Goal: Task Accomplishment & Management: Use online tool/utility

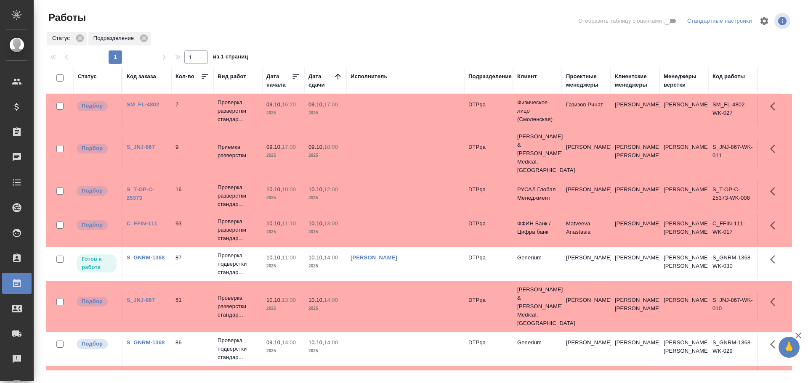
click at [367, 107] on td at bounding box center [405, 110] width 118 height 29
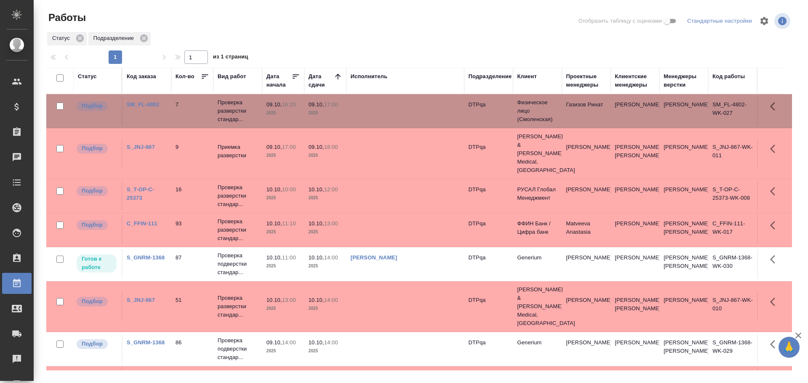
click at [392, 149] on td at bounding box center [405, 153] width 118 height 29
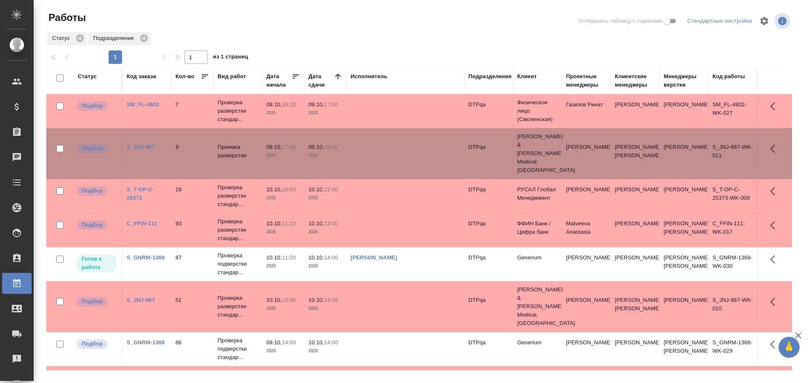
click at [392, 149] on td at bounding box center [405, 153] width 118 height 29
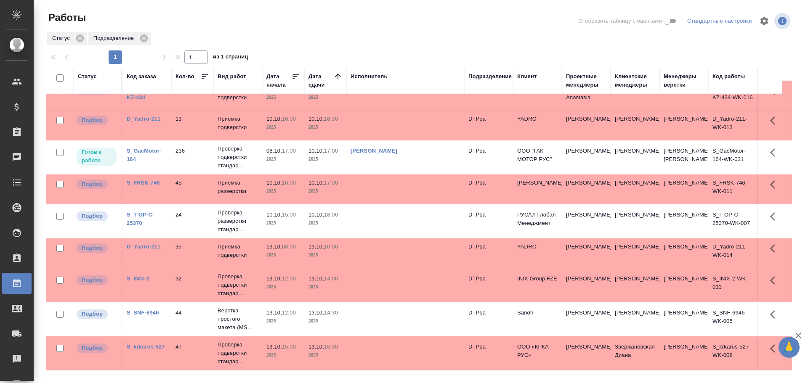
scroll to position [302, 0]
click at [389, 319] on td at bounding box center [405, 319] width 118 height 29
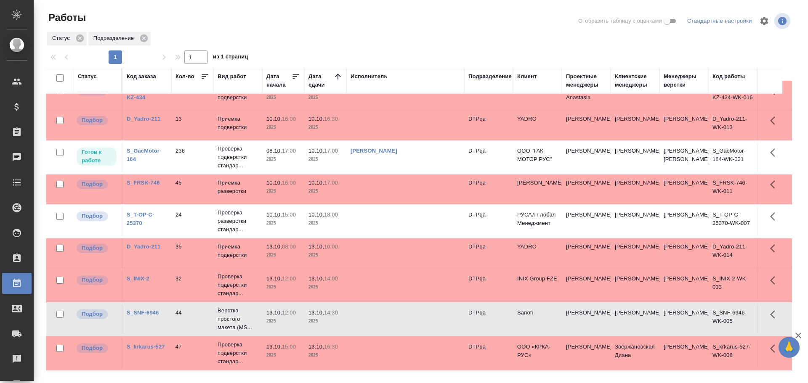
click at [389, 319] on td at bounding box center [405, 319] width 118 height 29
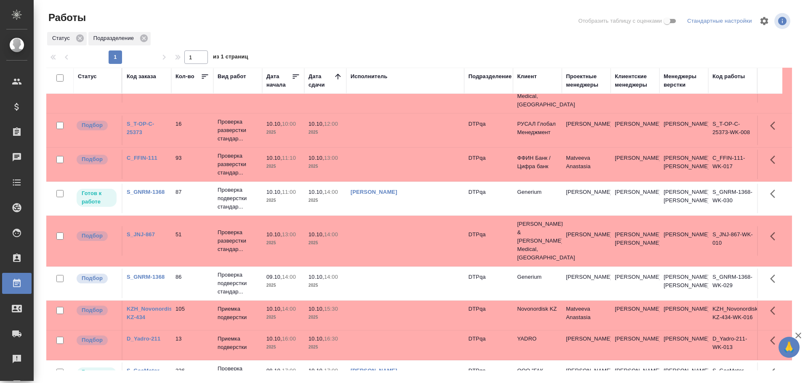
scroll to position [0, 0]
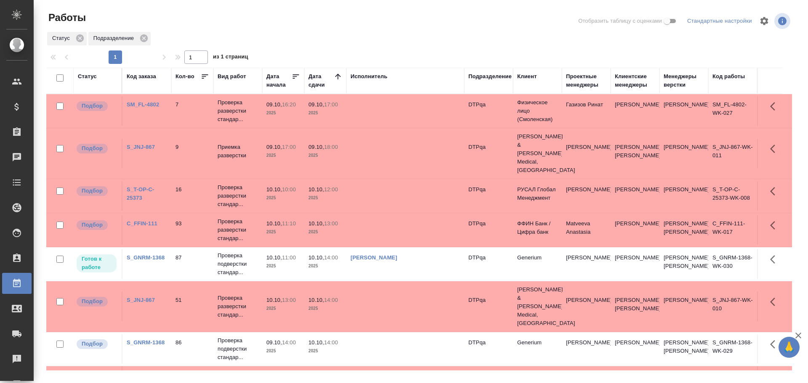
click at [375, 188] on td at bounding box center [405, 195] width 118 height 29
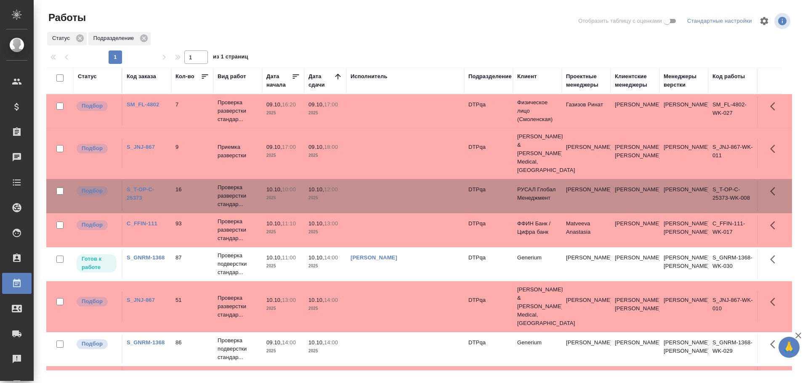
click at [375, 188] on td at bounding box center [405, 195] width 118 height 29
click at [384, 110] on td at bounding box center [405, 110] width 118 height 29
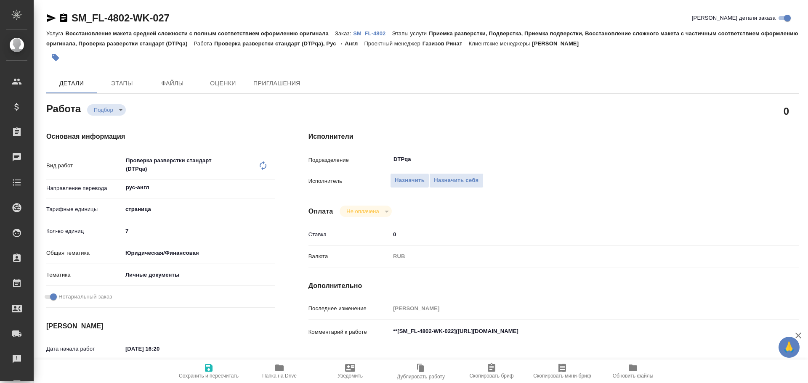
type textarea "x"
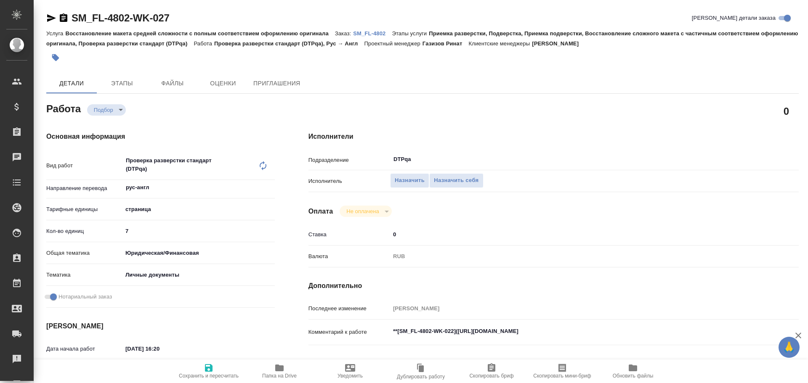
type textarea "x"
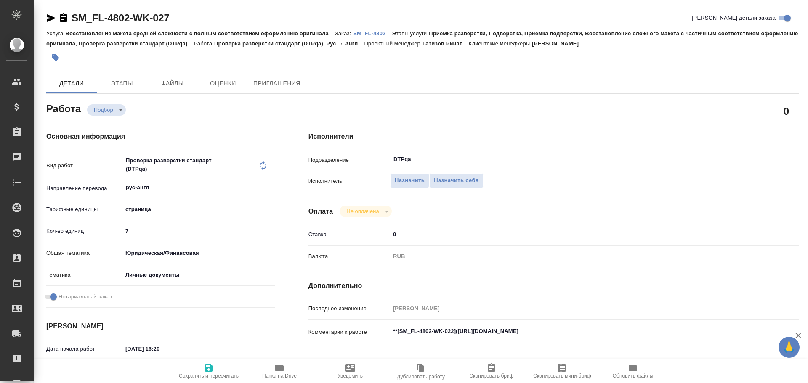
type textarea "x"
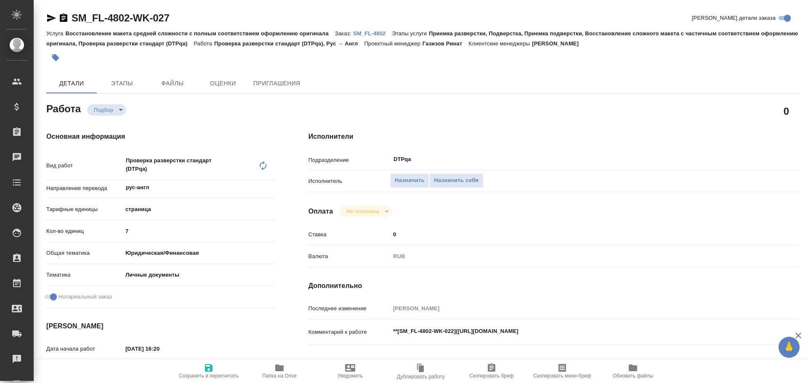
type textarea "x"
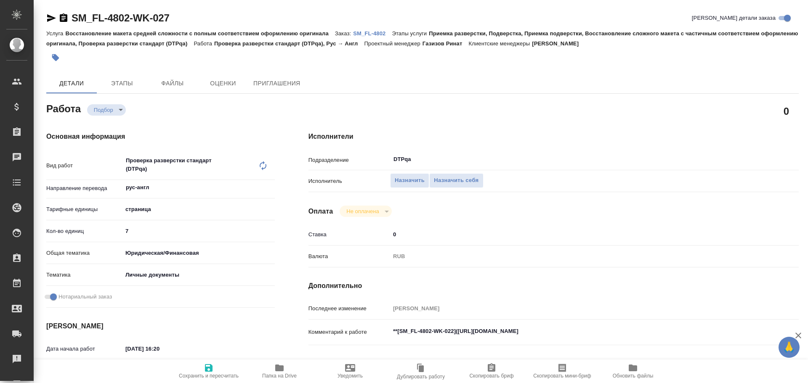
type textarea "x"
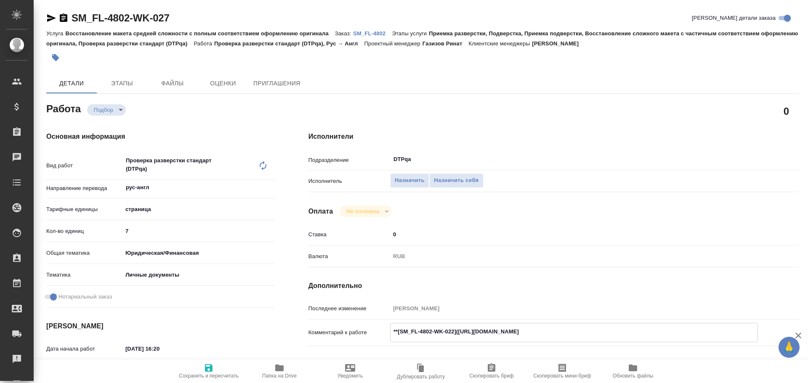
type textarea "x"
drag, startPoint x: 458, startPoint y: 331, endPoint x: 615, endPoint y: 329, distance: 157.3
click at [615, 329] on textarea "**[SM_FL-4802-WK-022](https://tera.awatera.com/Work/68e795a059dc17c453b20444/)**" at bounding box center [573, 332] width 367 height 14
type textarea "x"
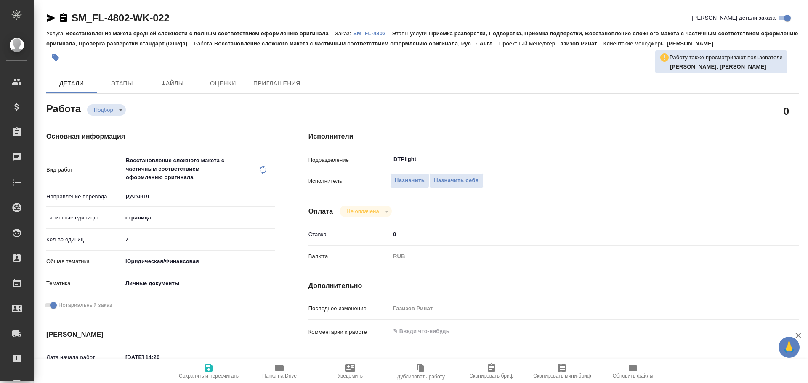
type textarea "x"
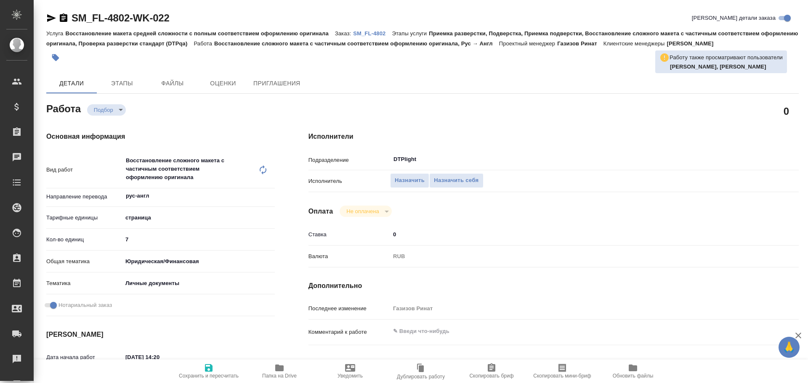
type textarea "x"
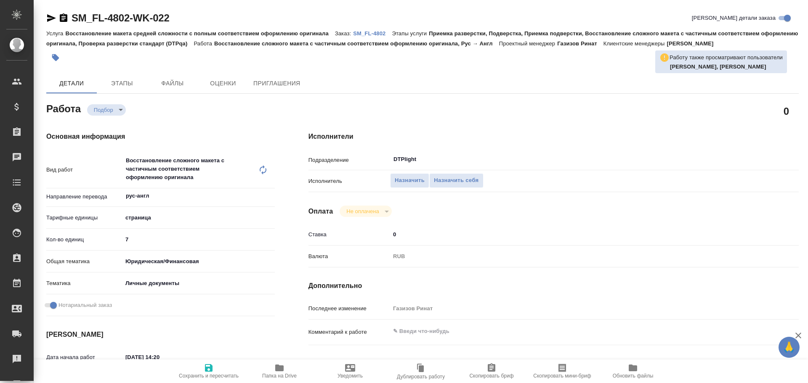
type textarea "x"
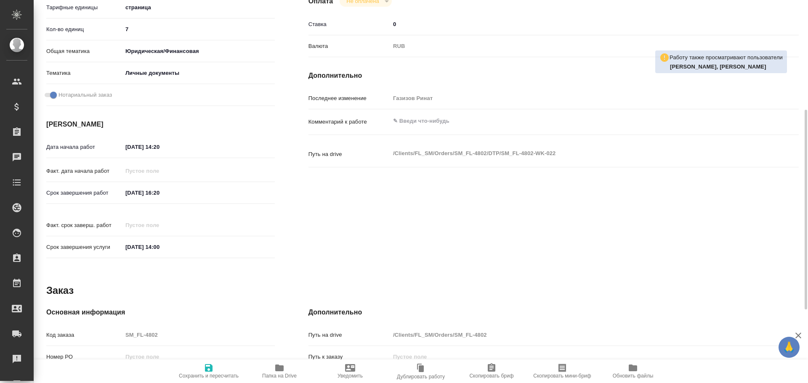
type textarea "x"
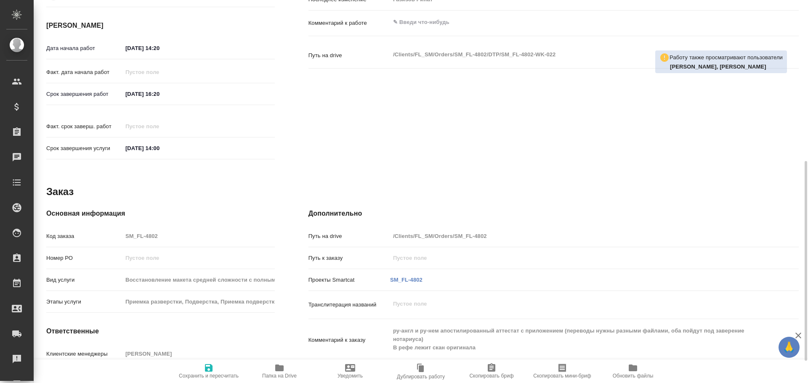
scroll to position [351, 0]
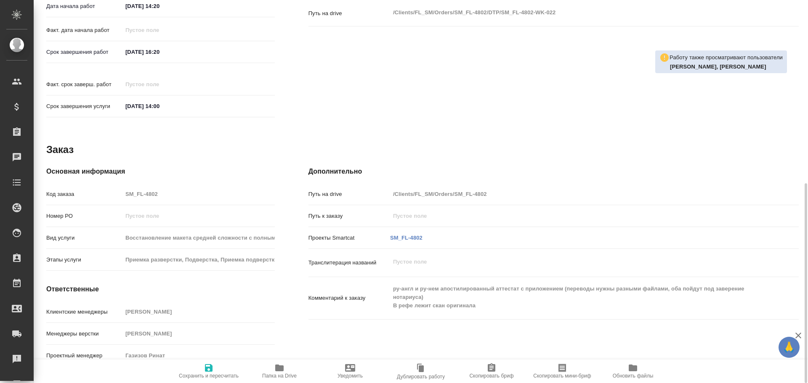
type textarea "x"
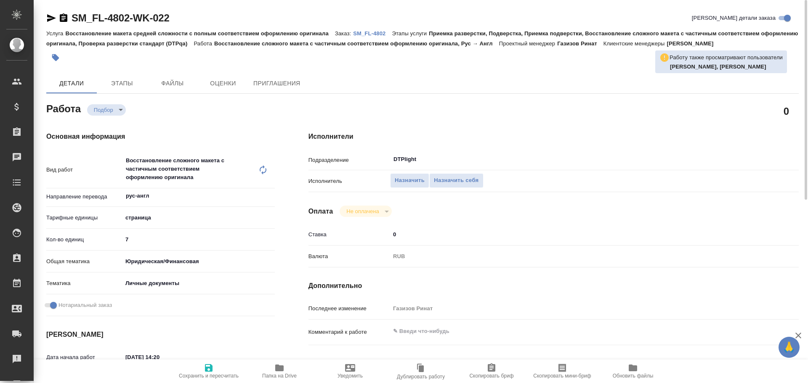
scroll to position [0, 0]
click at [272, 368] on span "Папка на Drive" at bounding box center [279, 371] width 61 height 16
type textarea "x"
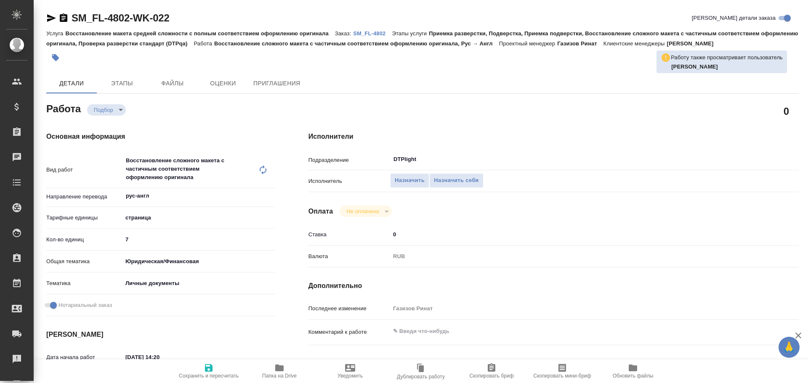
type textarea "x"
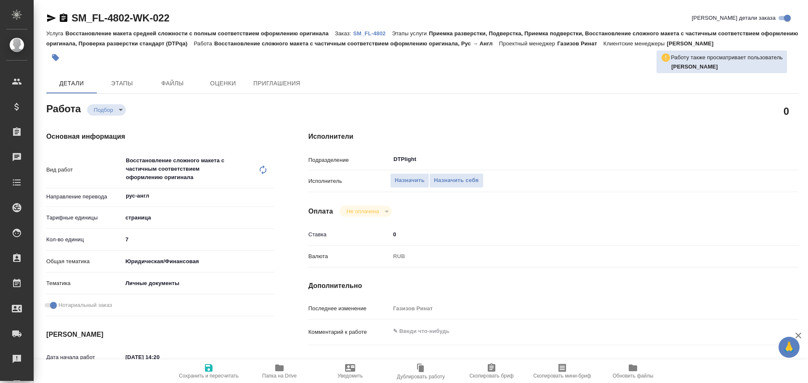
type textarea "x"
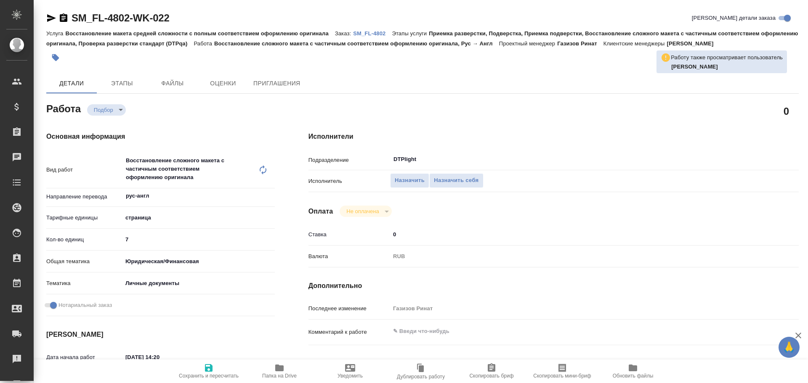
type textarea "x"
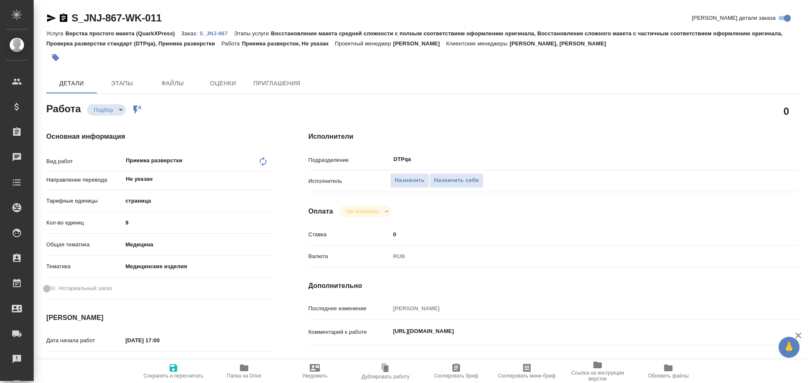
type textarea "x"
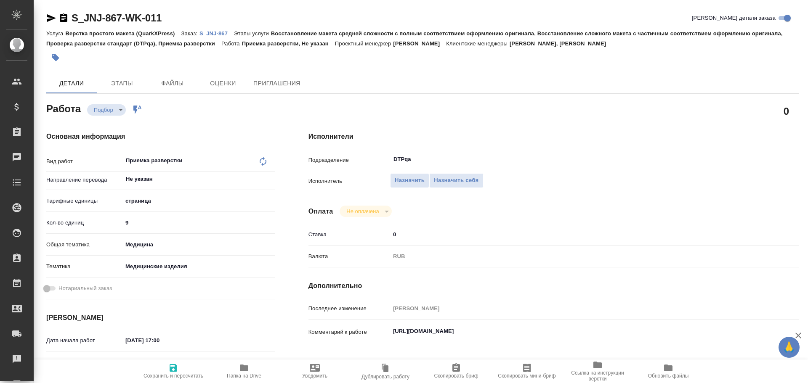
type textarea "x"
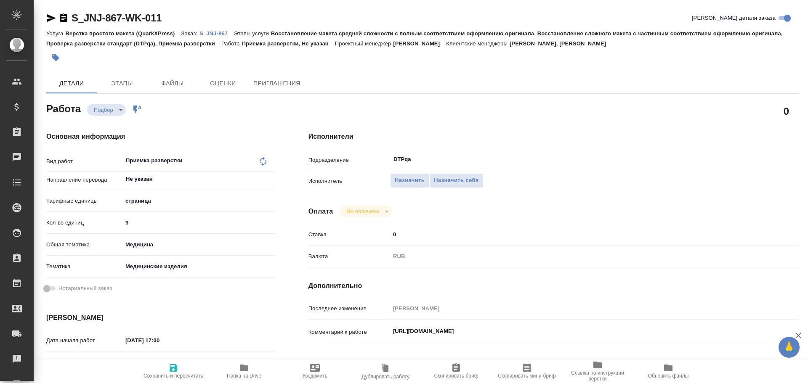
type textarea "x"
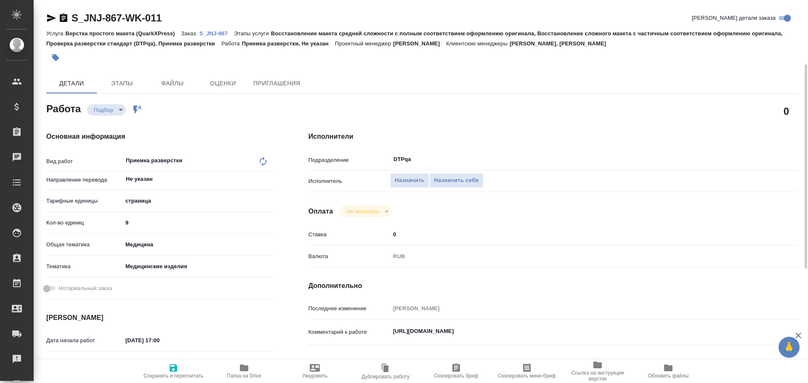
scroll to position [84, 0]
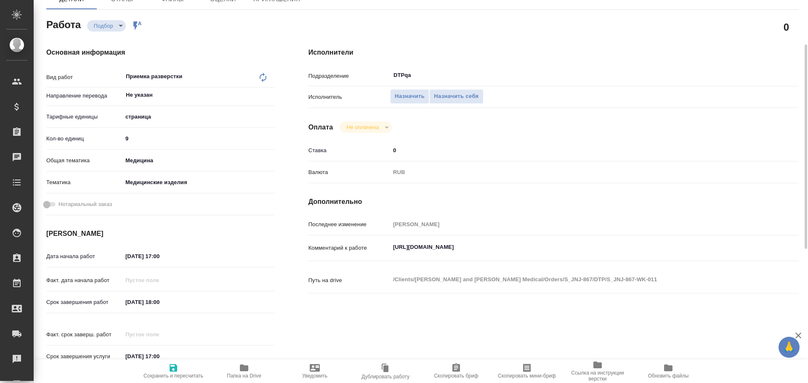
type textarea "x"
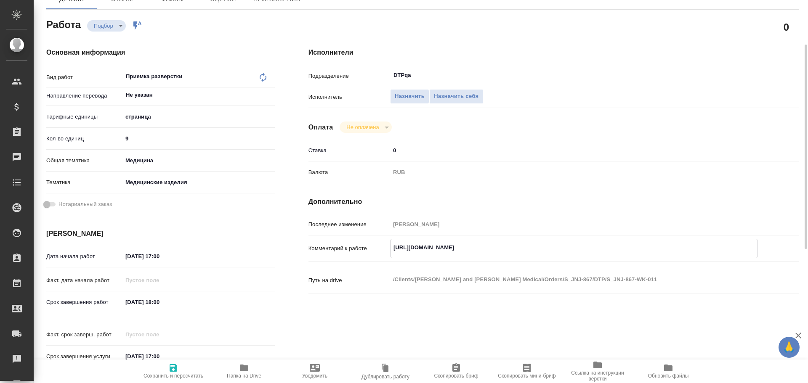
type textarea "x"
drag, startPoint x: 390, startPoint y: 249, endPoint x: 596, endPoint y: 249, distance: 206.1
click at [596, 249] on textarea "https://tera.awatera.com/Work/68e76fbd37794993a28f8272/" at bounding box center [573, 248] width 367 height 14
type textarea "x"
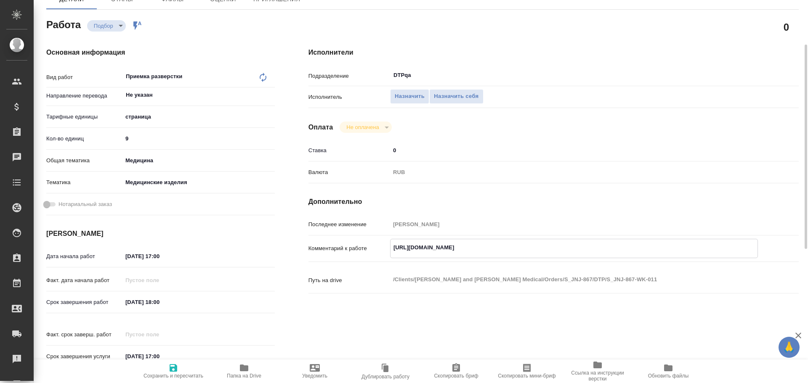
type textarea "x"
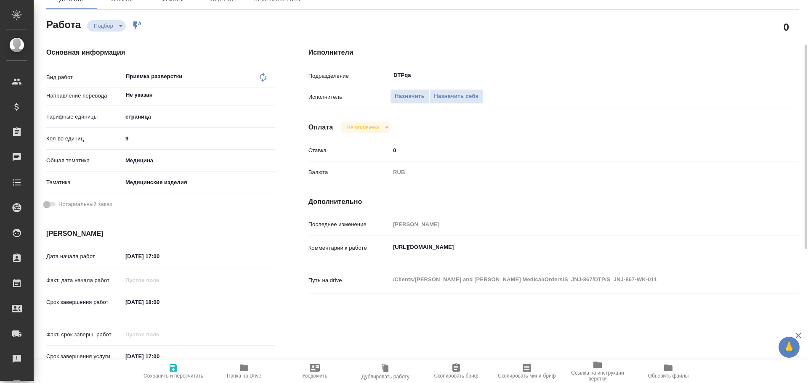
type textarea "x"
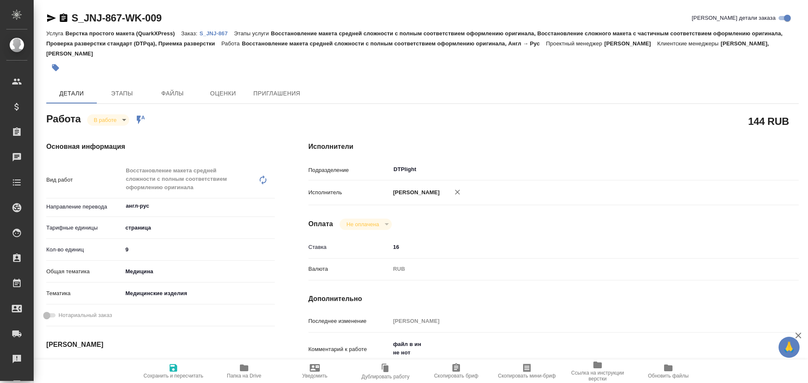
type textarea "x"
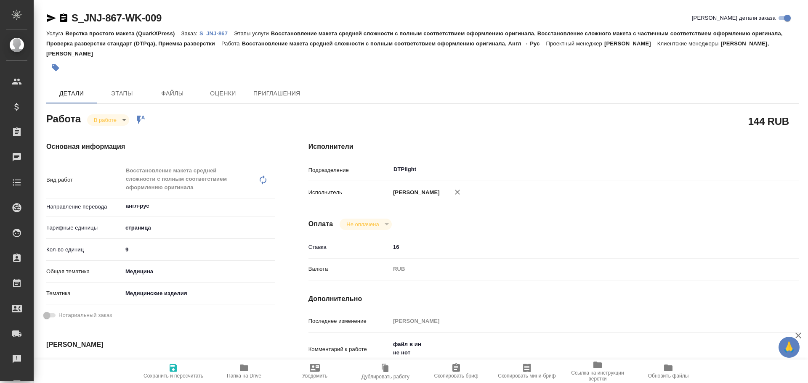
type textarea "x"
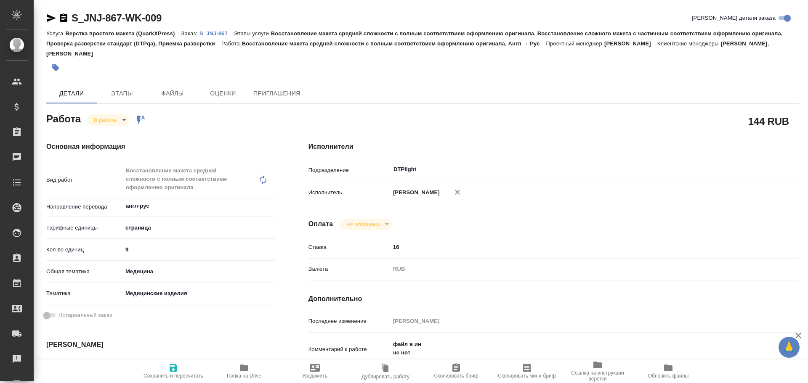
type textarea "x"
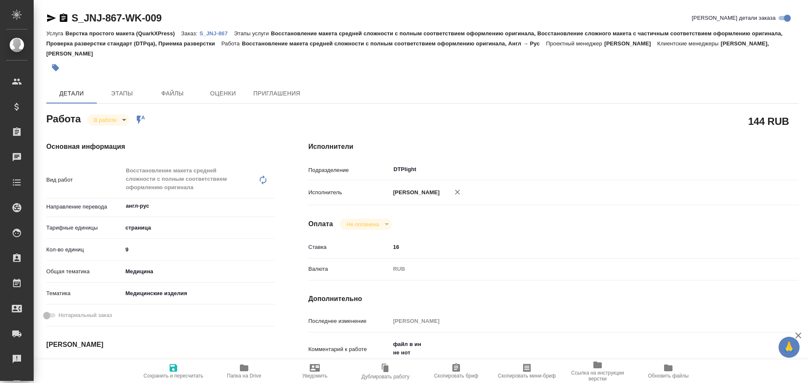
type textarea "x"
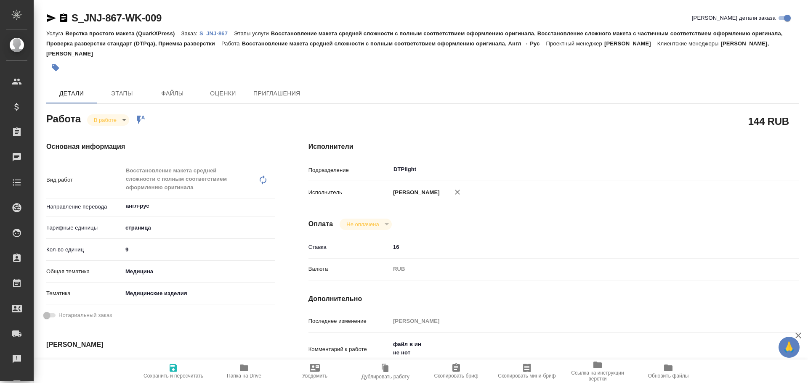
scroll to position [42, 0]
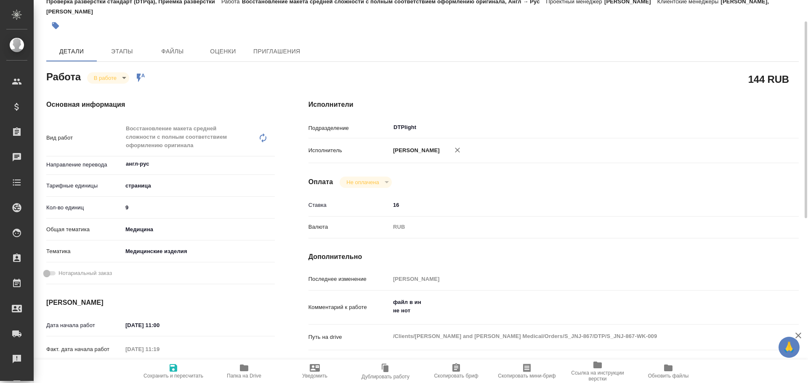
type textarea "x"
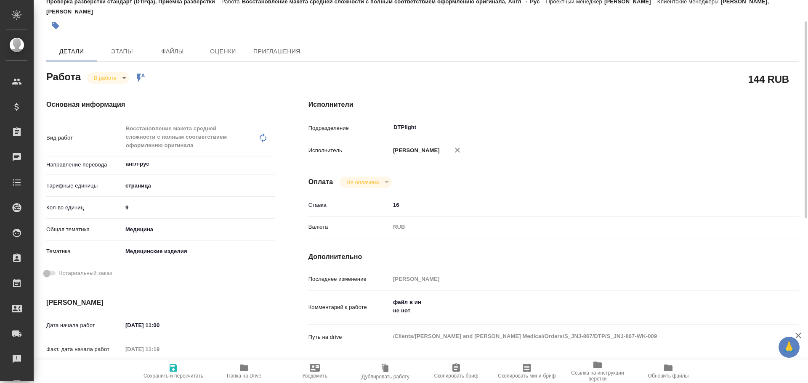
type textarea "x"
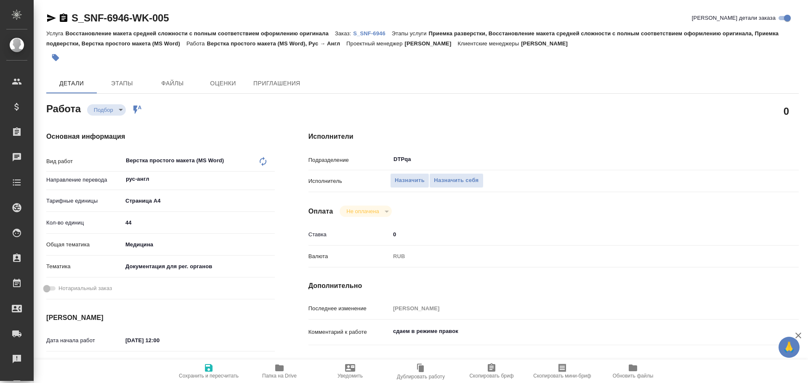
type textarea "x"
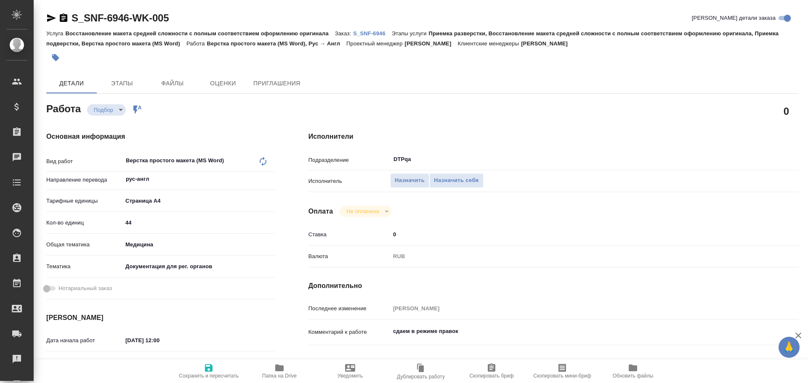
type textarea "x"
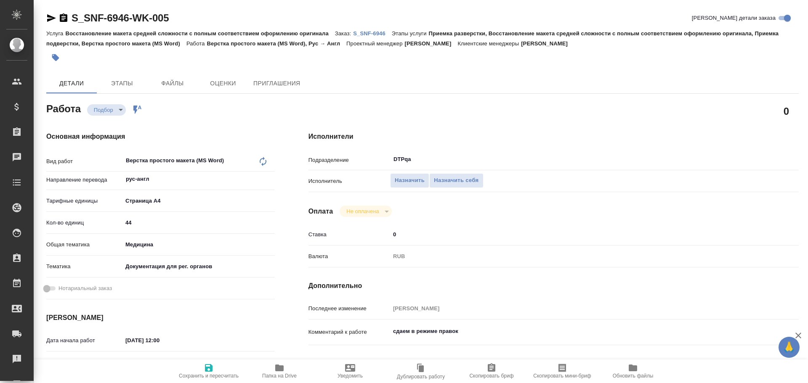
type textarea "x"
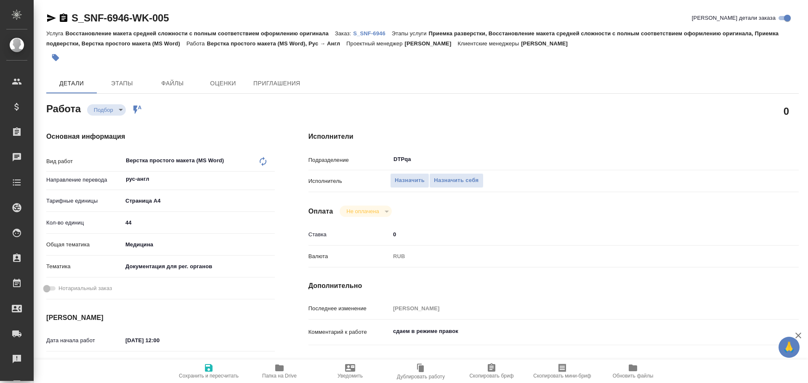
type textarea "x"
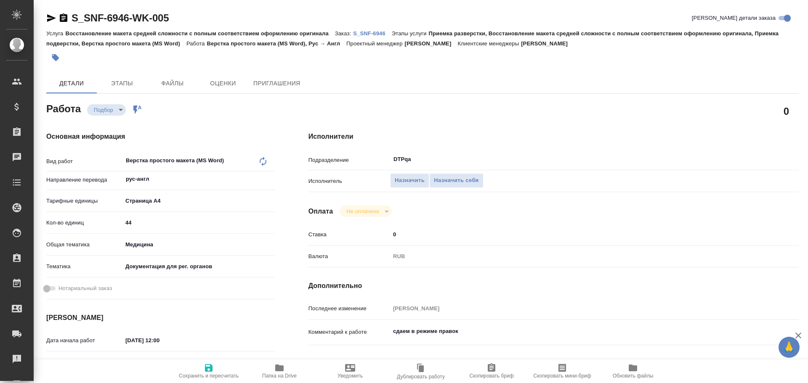
type textarea "x"
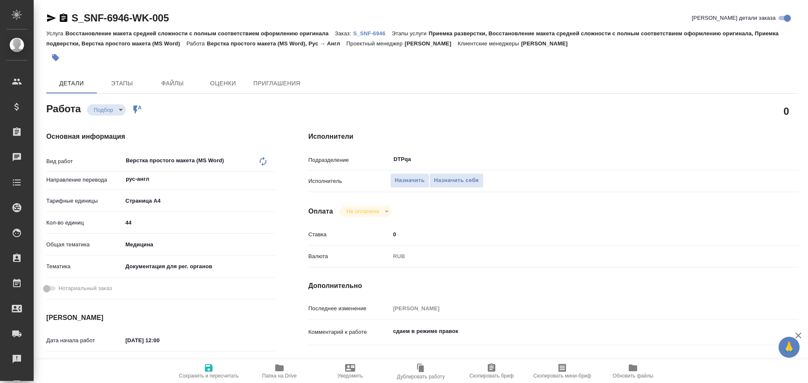
type textarea "x"
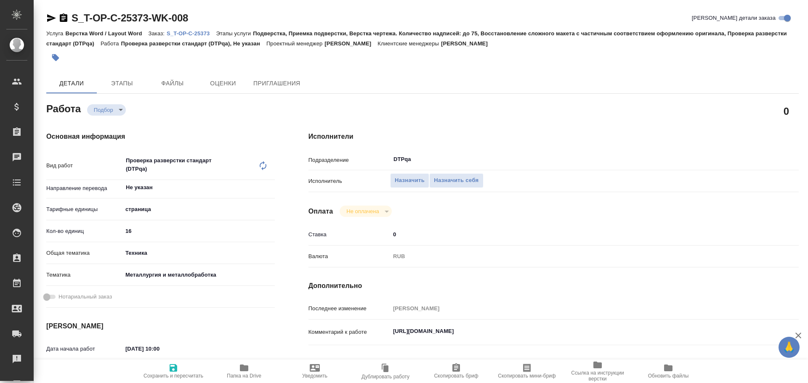
type textarea "x"
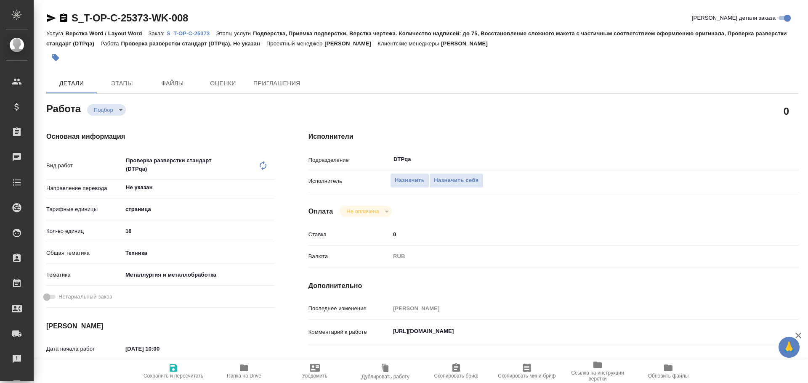
type textarea "x"
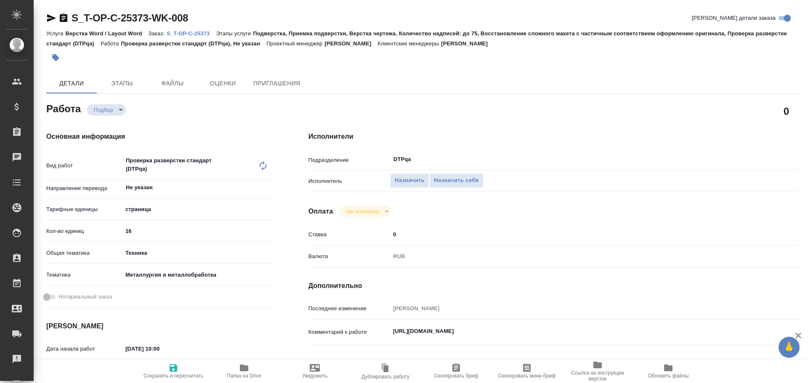
type textarea "x"
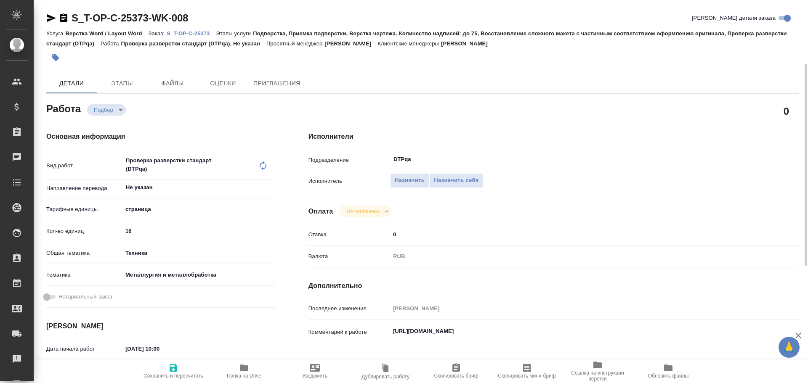
scroll to position [42, 0]
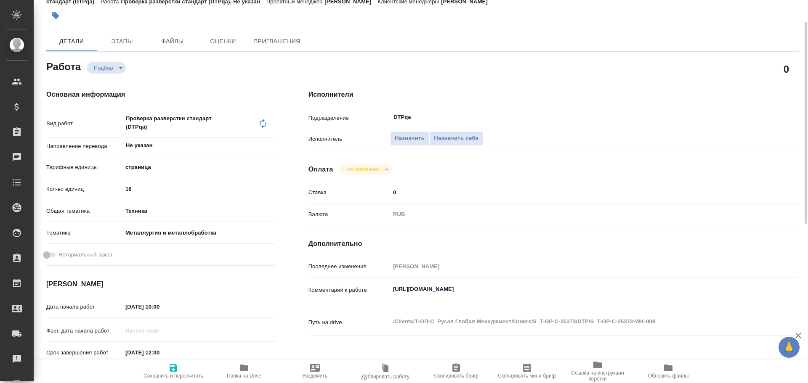
type textarea "x"
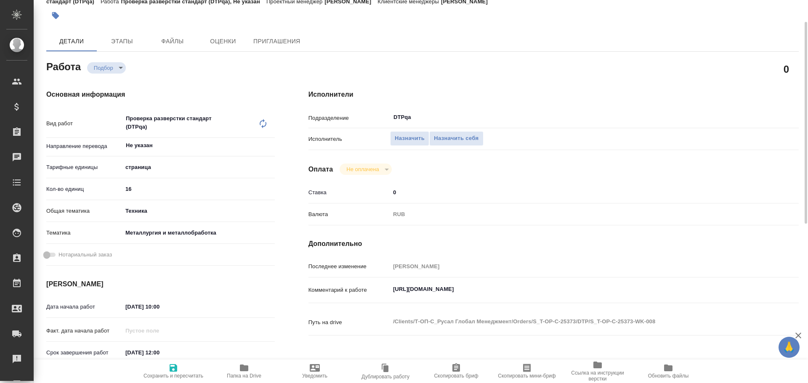
type textarea "x"
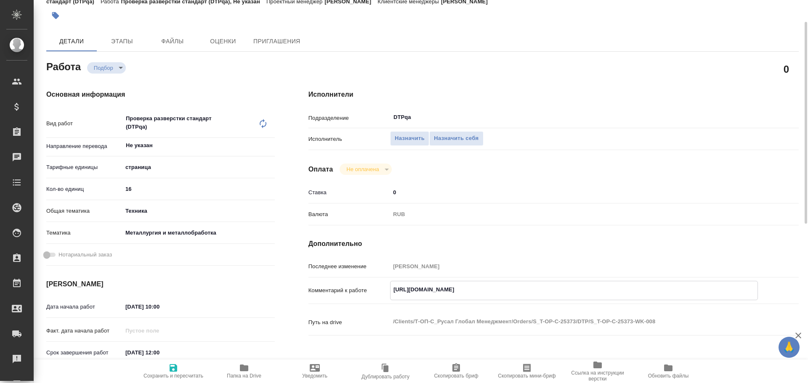
type textarea "x"
drag, startPoint x: 392, startPoint y: 289, endPoint x: 554, endPoint y: 284, distance: 162.0
click at [554, 284] on textarea "https://tera.awatera.com/Work/68de4599d26f4ffccaccebee/" at bounding box center [573, 290] width 367 height 14
type textarea "x"
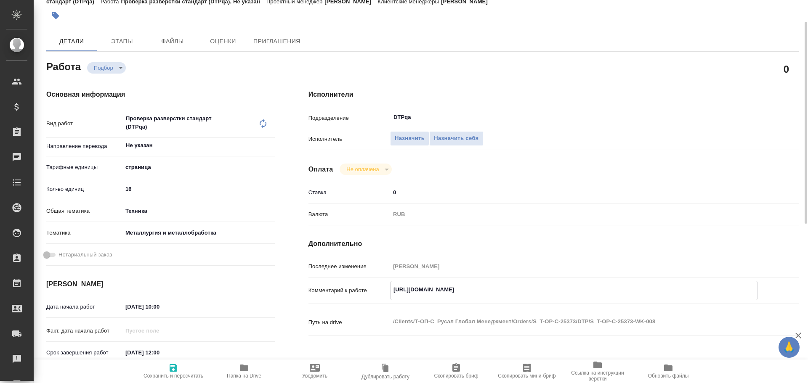
type textarea "x"
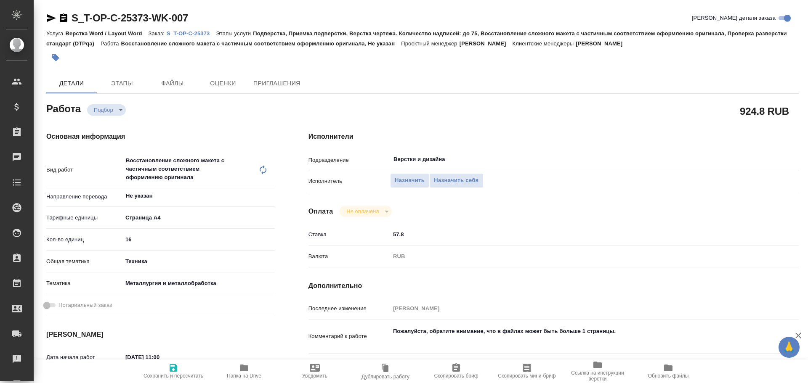
type textarea "x"
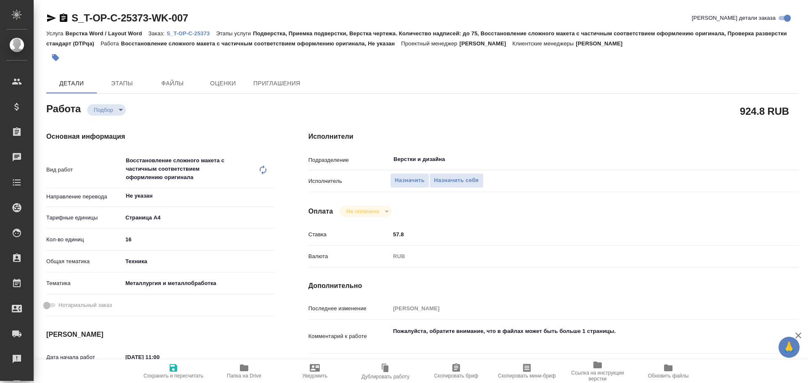
type textarea "x"
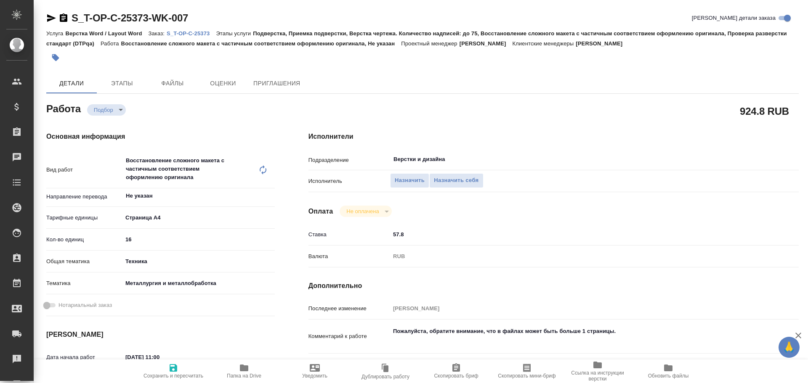
scroll to position [42, 0]
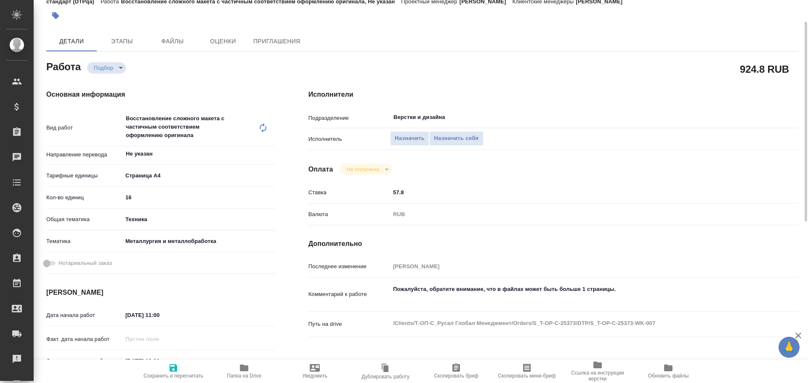
type textarea "x"
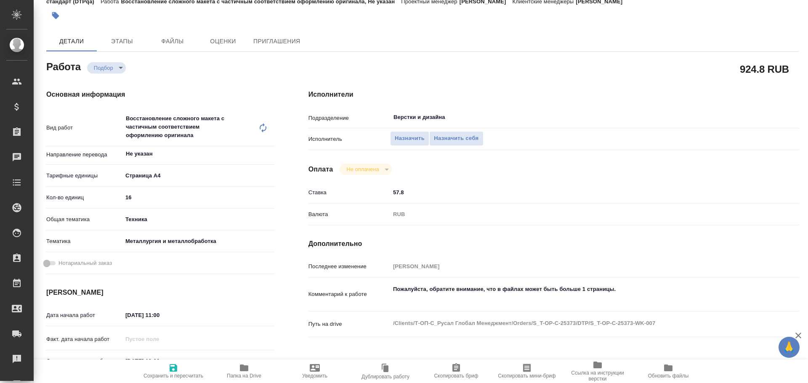
type textarea "x"
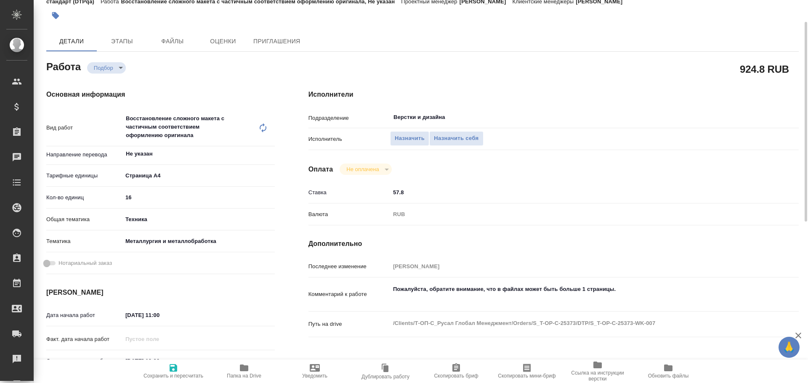
click at [247, 372] on icon "button" at bounding box center [244, 368] width 10 height 10
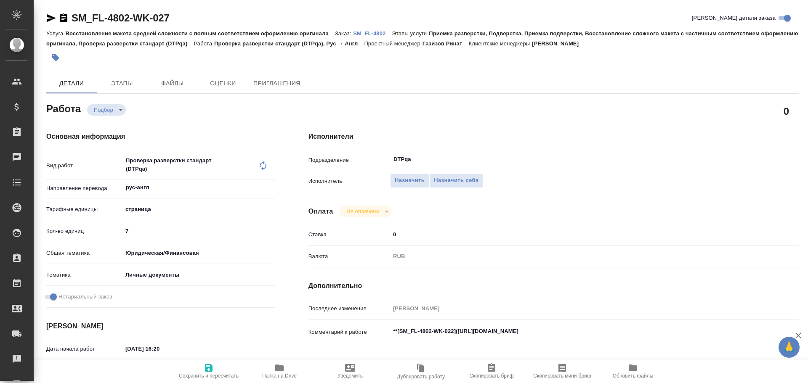
type textarea "x"
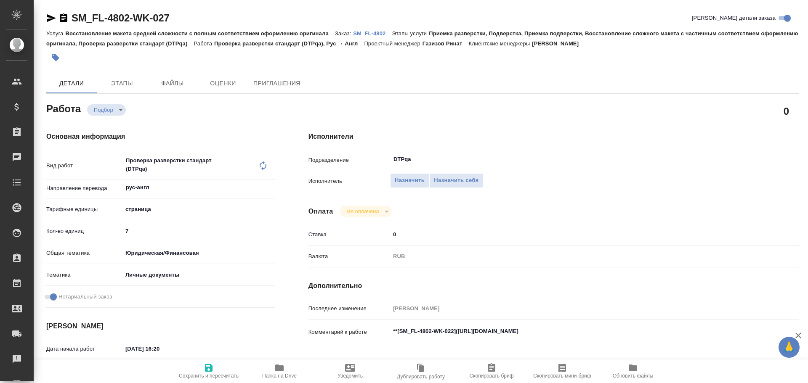
type textarea "x"
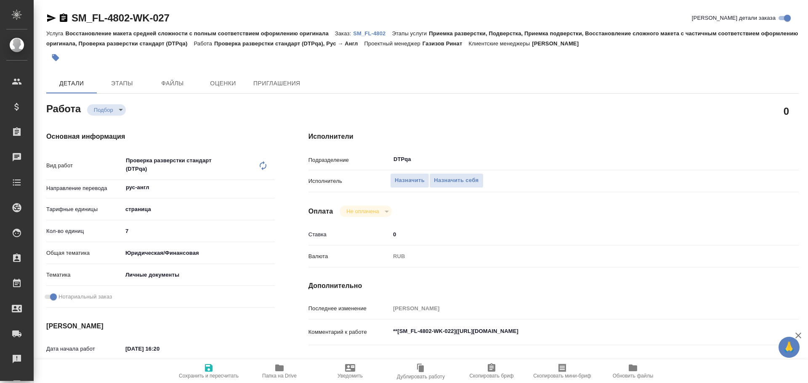
type textarea "x"
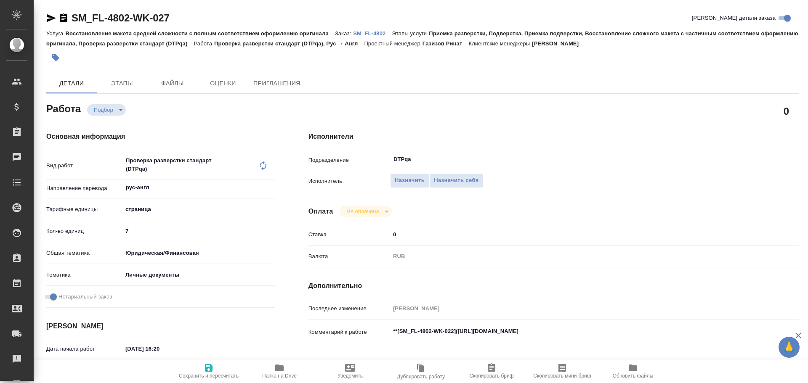
type textarea "x"
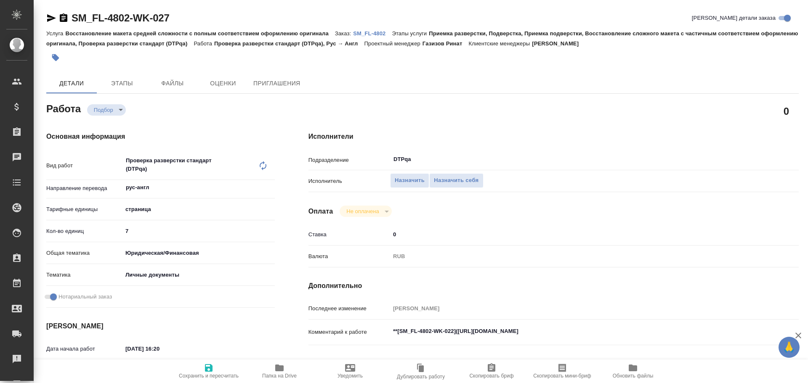
type textarea "x"
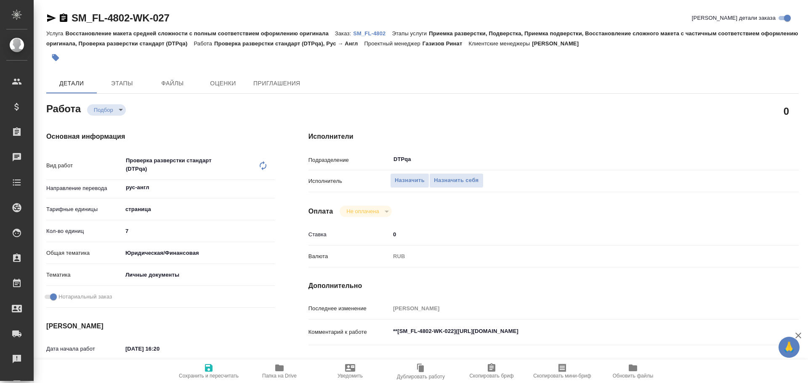
scroll to position [42, 0]
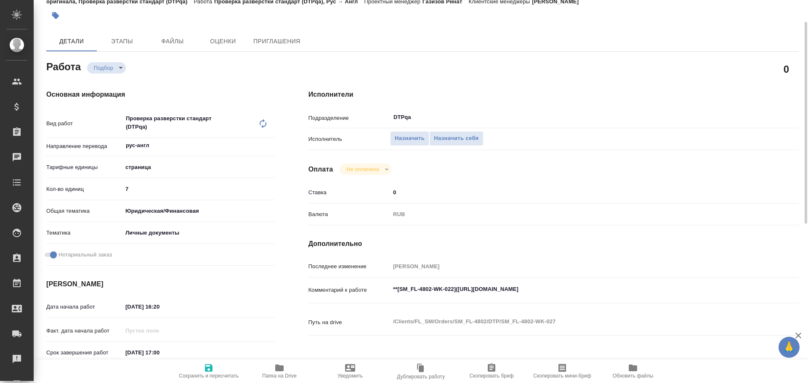
type textarea "x"
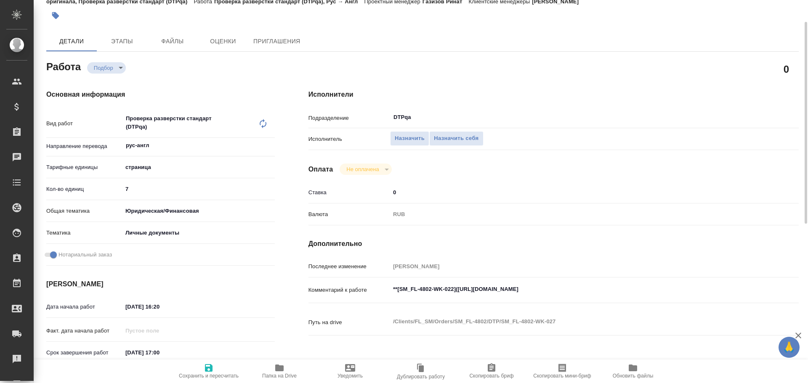
type textarea "x"
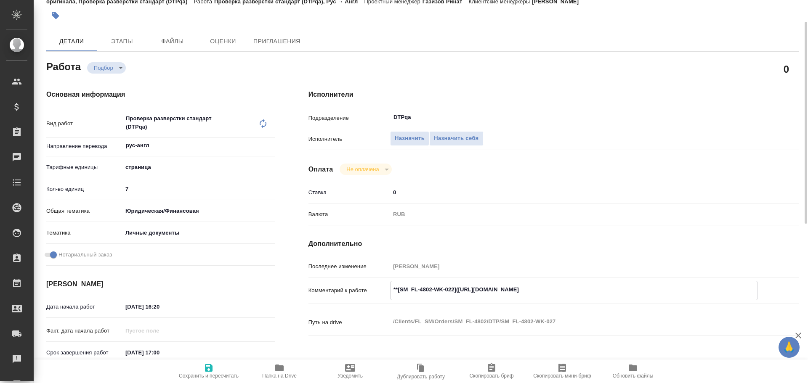
type textarea "x"
drag, startPoint x: 458, startPoint y: 290, endPoint x: 615, endPoint y: 289, distance: 157.3
click at [615, 289] on textarea "**[SM_FL-4802-WK-022](https://tera.awatera.com/Work/68e795a059dc17c453b20444/)**" at bounding box center [573, 290] width 367 height 14
type textarea "x"
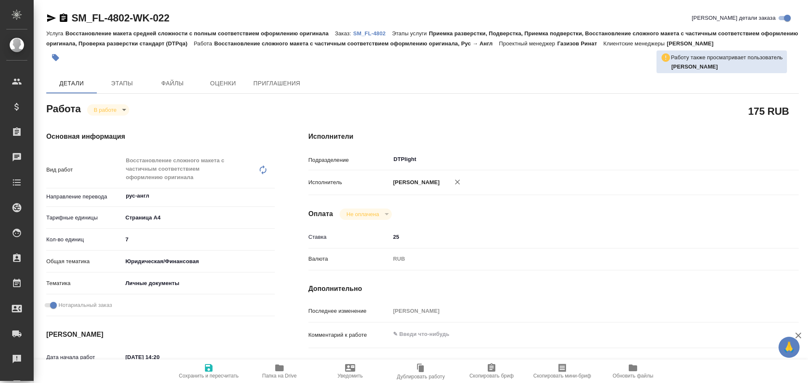
type textarea "x"
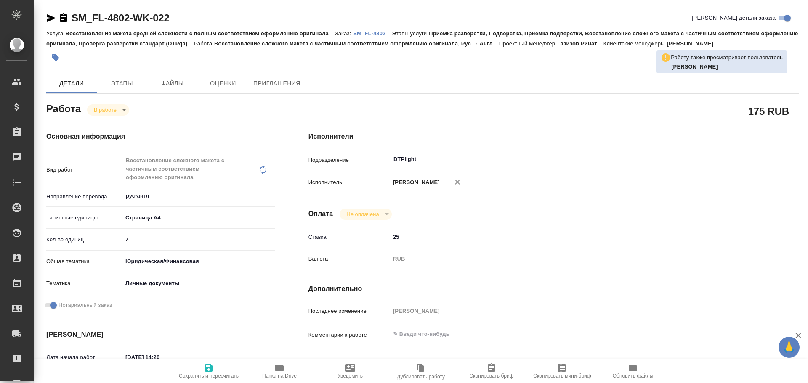
type textarea "x"
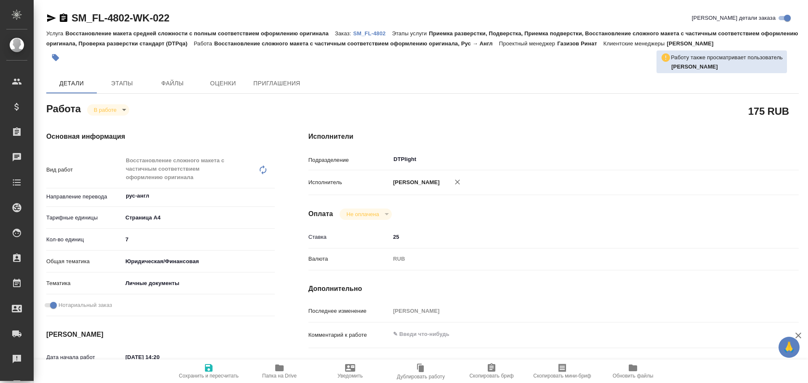
type textarea "x"
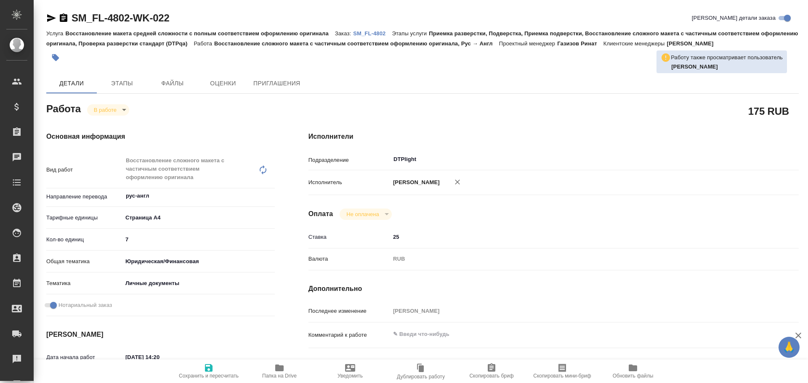
type textarea "x"
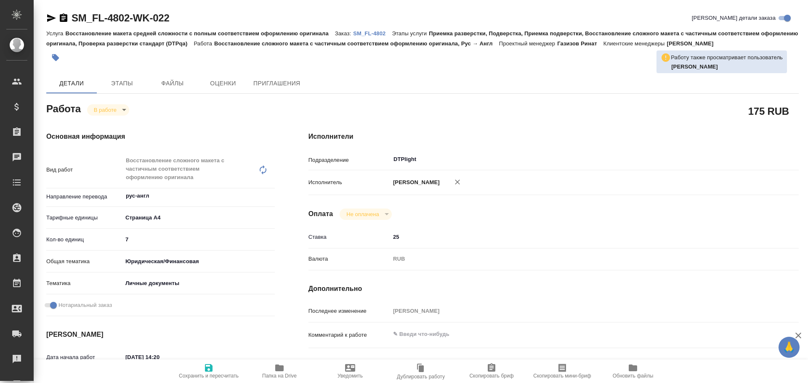
type textarea "x"
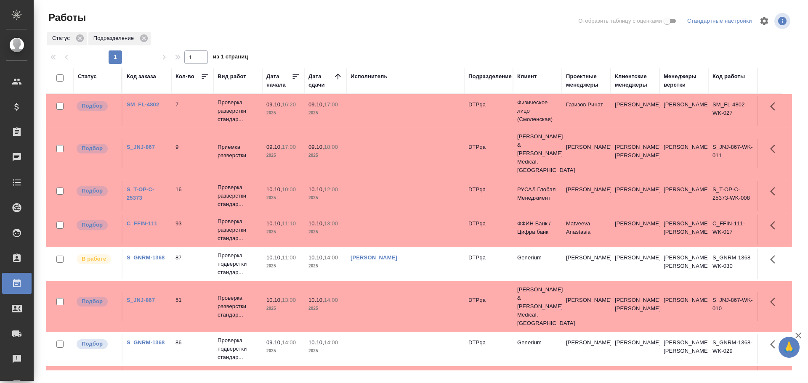
click at [421, 272] on td "[PERSON_NAME]" at bounding box center [405, 263] width 118 height 29
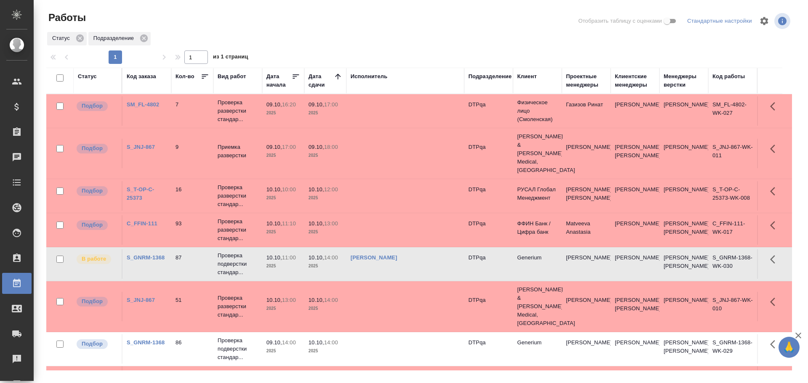
click at [386, 119] on td at bounding box center [405, 110] width 118 height 29
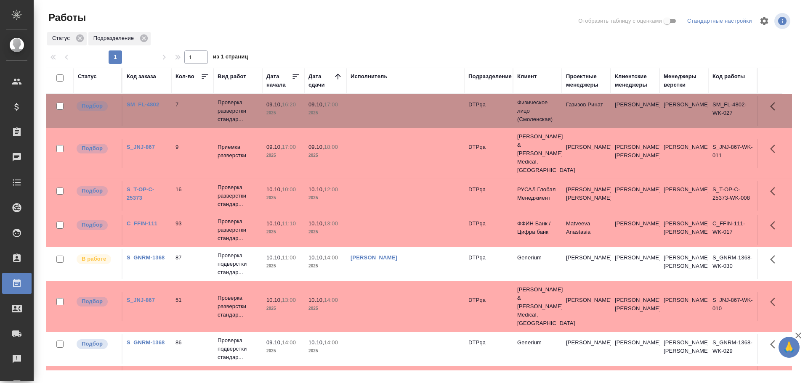
click at [390, 113] on td at bounding box center [405, 110] width 118 height 29
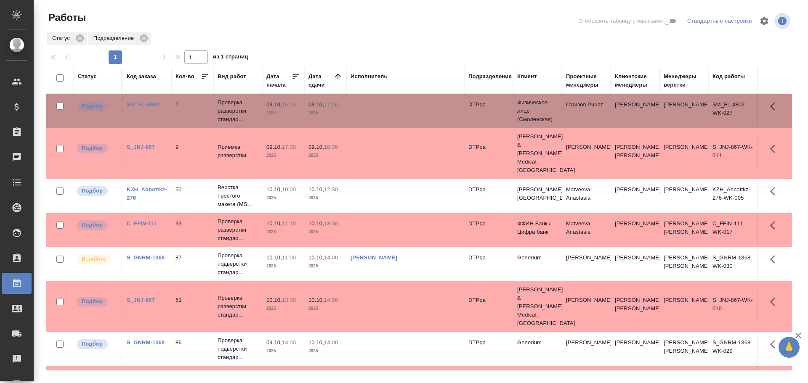
click at [138, 329] on tr "Подбор S_JNJ-867 51 Проверка разверстки стандар... 10.10, 13:00 2025 10.10, 14:…" at bounding box center [418, 306] width 745 height 51
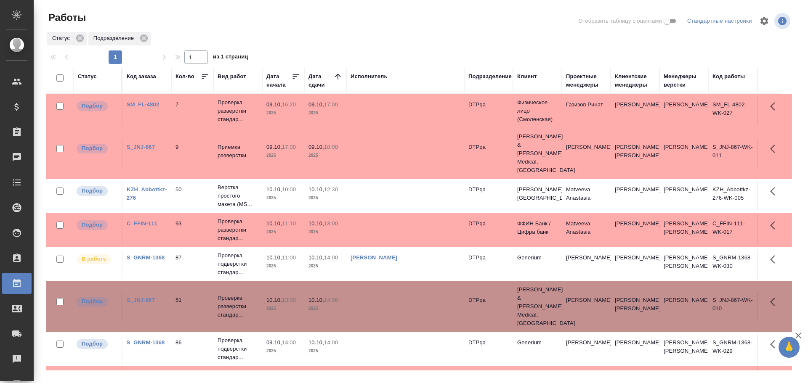
click at [371, 109] on td at bounding box center [405, 110] width 118 height 29
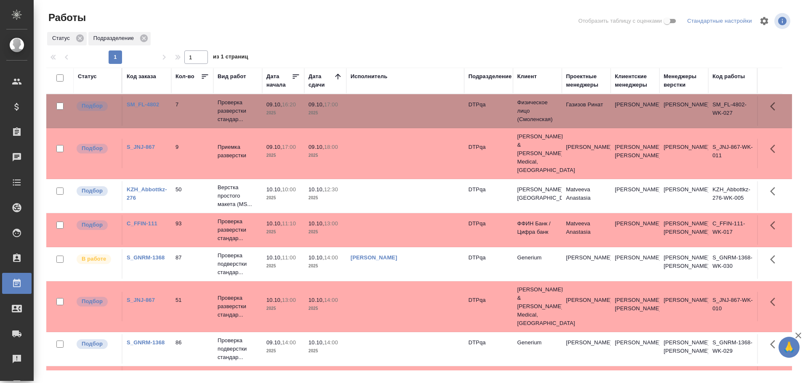
click at [371, 109] on td at bounding box center [405, 110] width 118 height 29
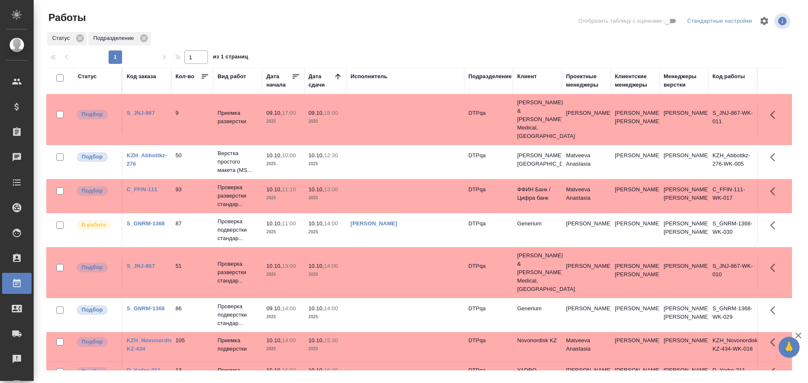
click at [384, 156] on td at bounding box center [405, 161] width 118 height 29
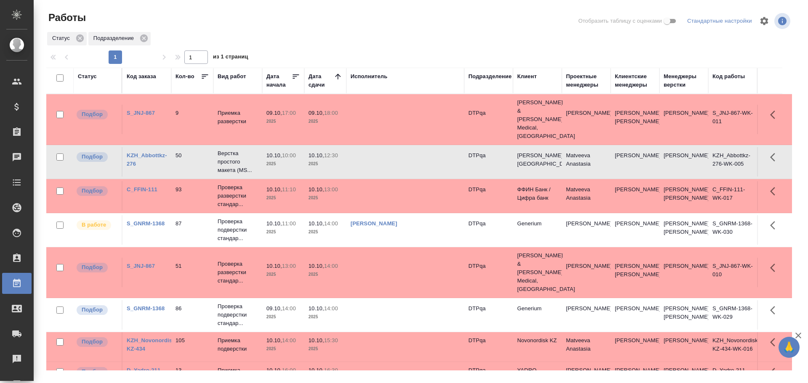
click at [384, 156] on td at bounding box center [405, 161] width 118 height 29
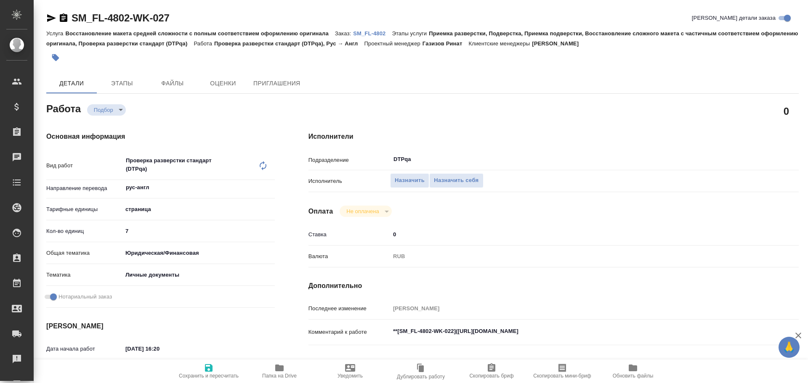
type textarea "x"
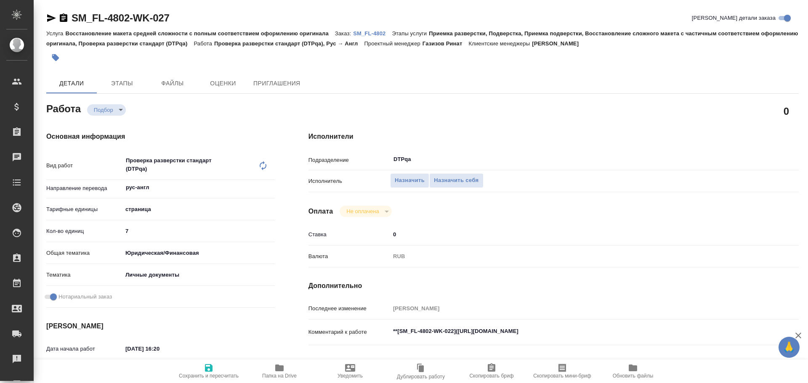
type textarea "x"
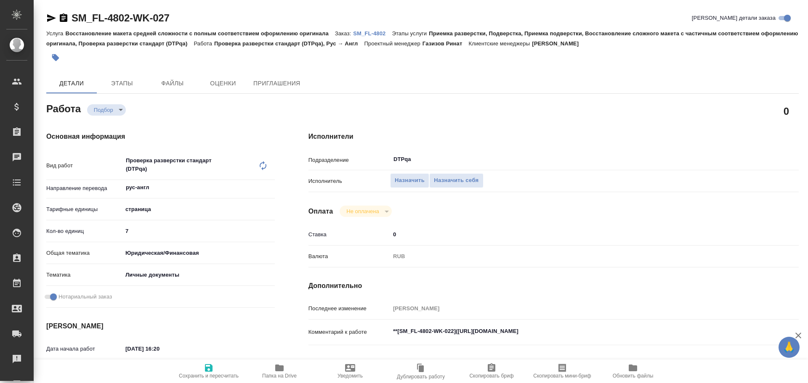
scroll to position [42, 0]
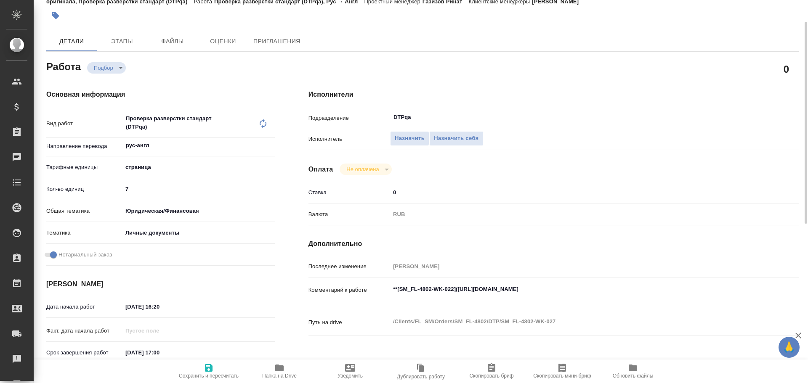
type textarea "x"
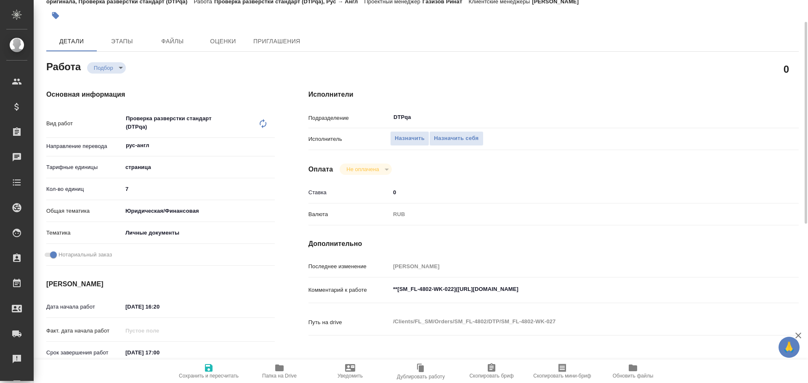
type textarea "x"
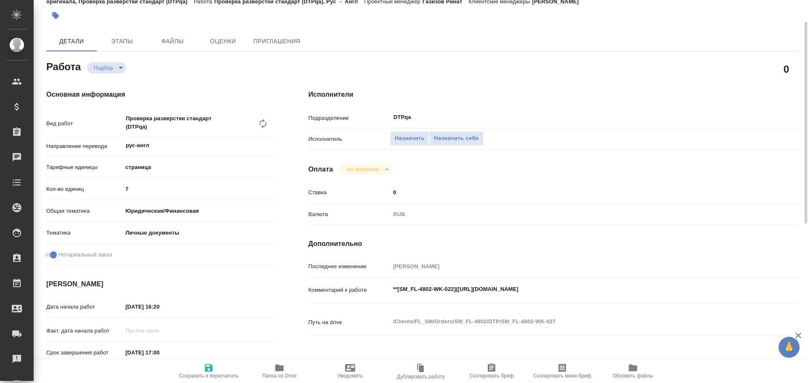
type textarea "x"
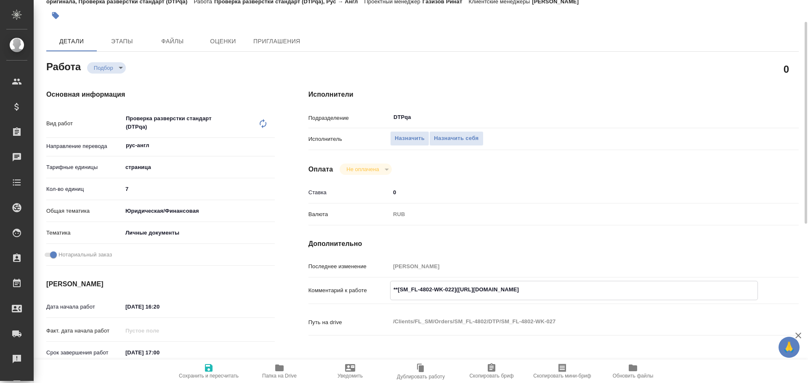
type textarea "x"
drag, startPoint x: 457, startPoint y: 289, endPoint x: 615, endPoint y: 289, distance: 158.2
click textarea "**[SM_FL-4802-WK-022](https://tera.awatera.com/Work/68e795a059dc17c453b20444/)**"
type textarea "x"
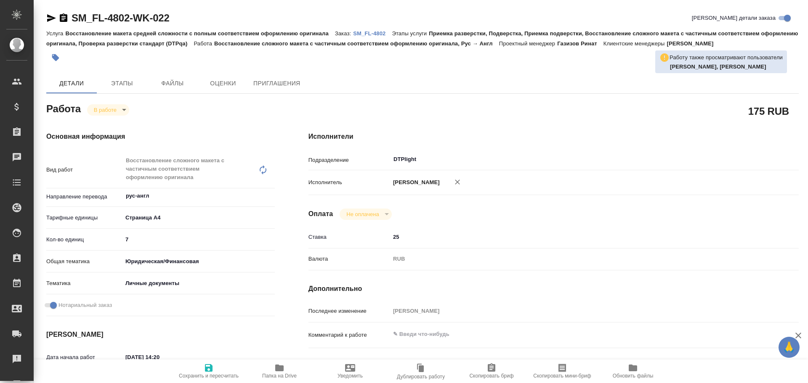
type textarea "x"
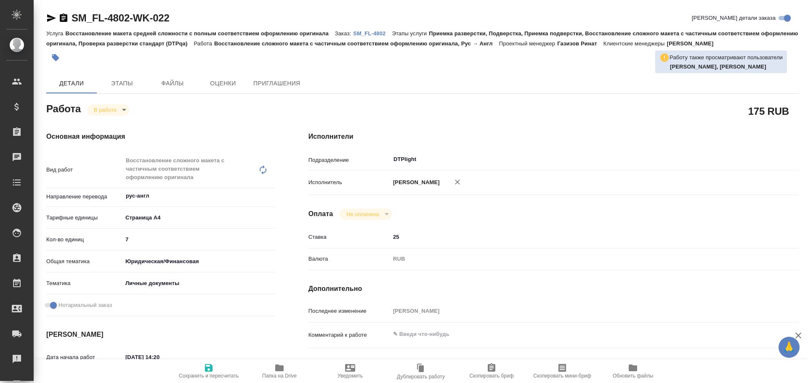
type textarea "x"
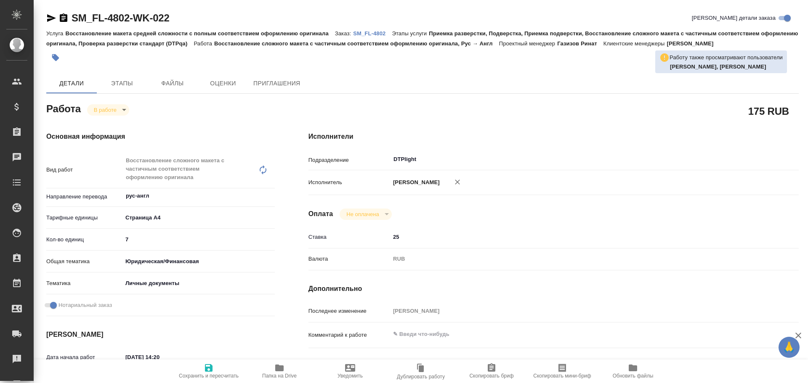
type textarea "x"
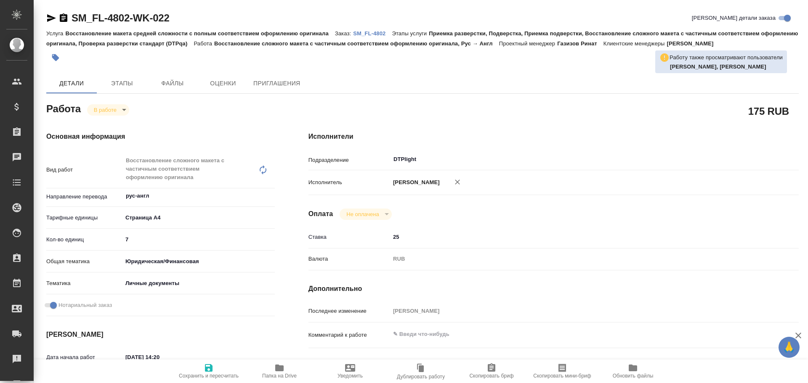
type textarea "x"
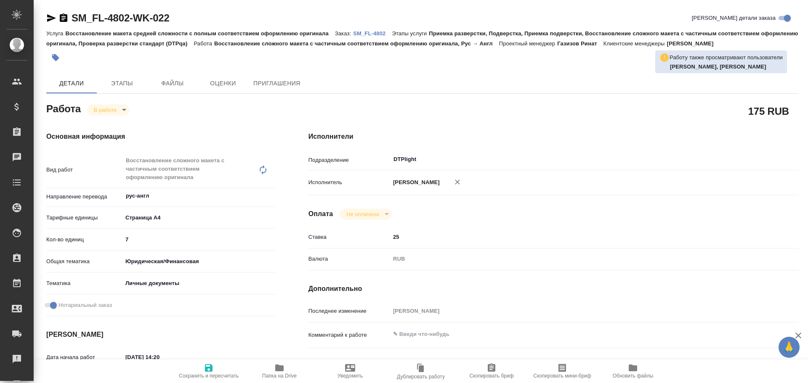
type textarea "x"
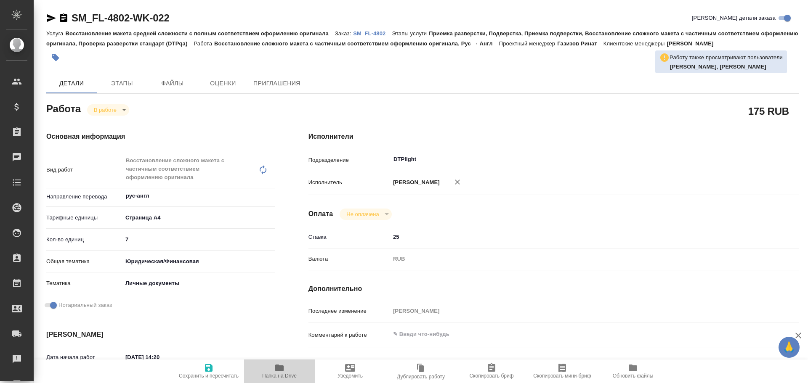
drag, startPoint x: 268, startPoint y: 367, endPoint x: 284, endPoint y: 367, distance: 16.4
click at [268, 367] on span "Папка на Drive" at bounding box center [279, 371] width 61 height 16
type textarea "x"
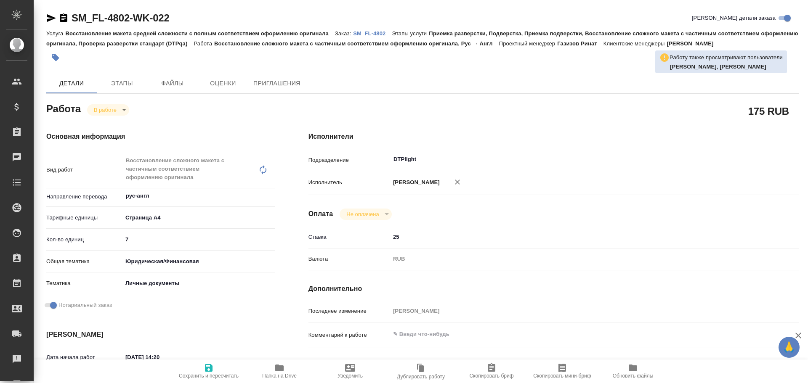
type textarea "x"
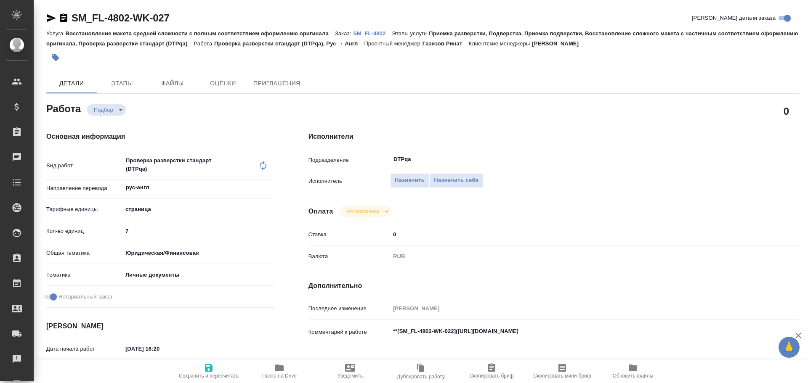
type textarea "x"
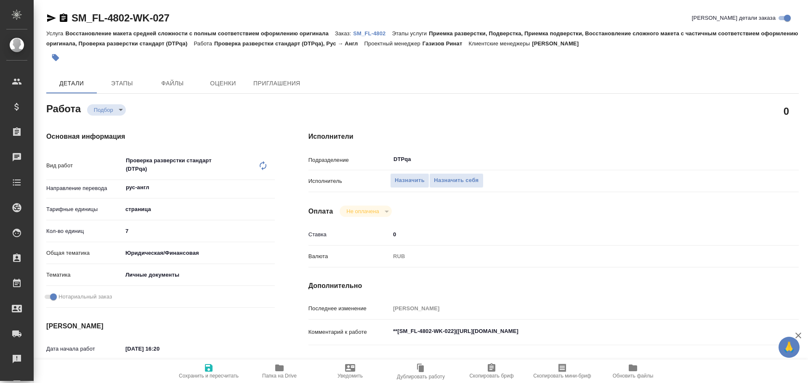
type textarea "x"
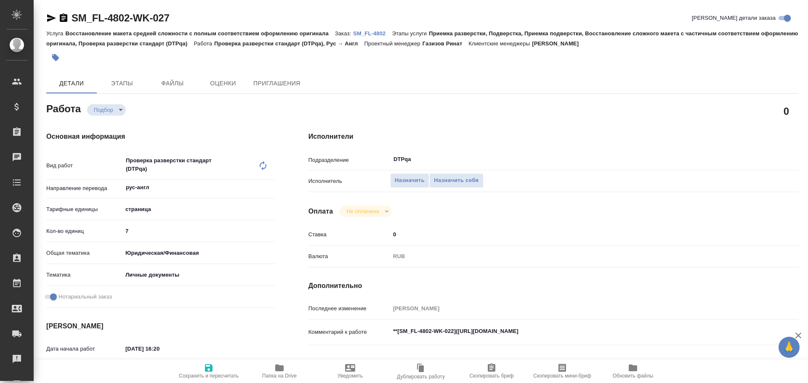
type textarea "x"
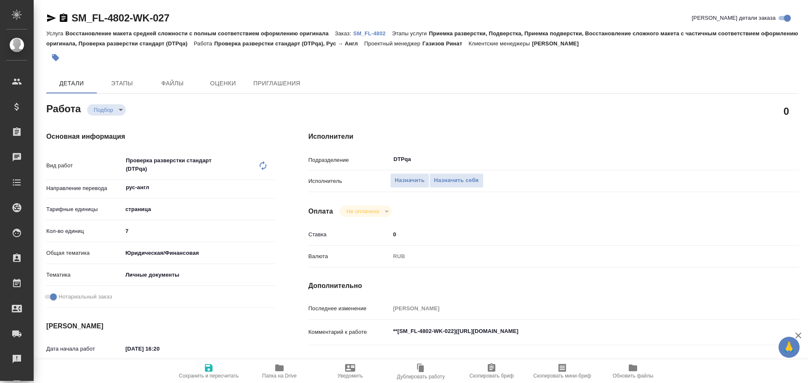
scroll to position [42, 0]
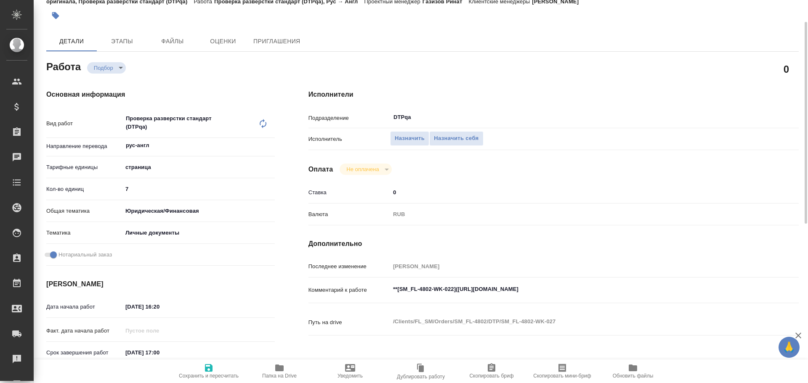
type textarea "x"
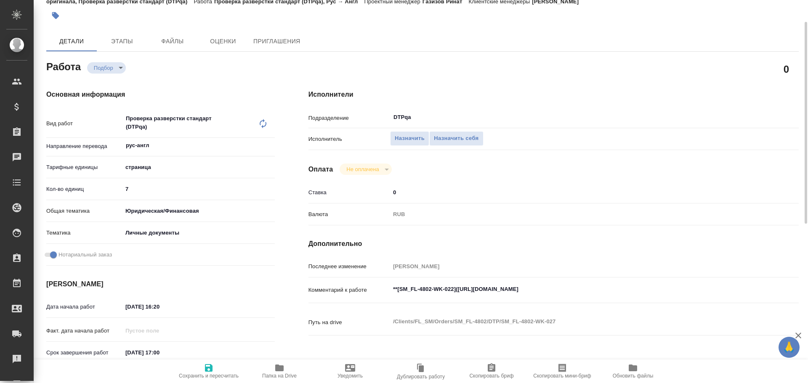
type textarea "x"
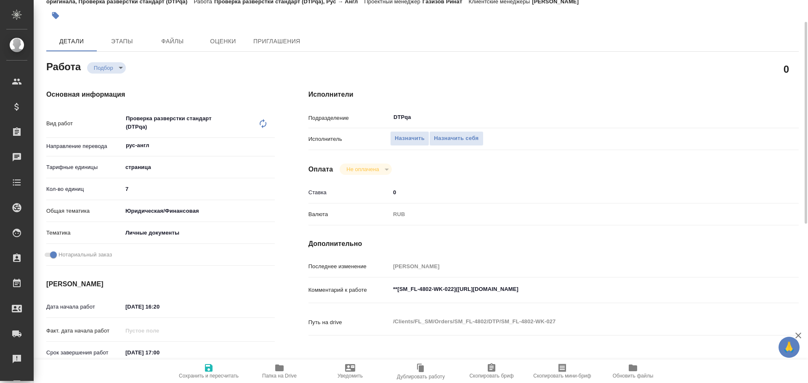
type textarea "x"
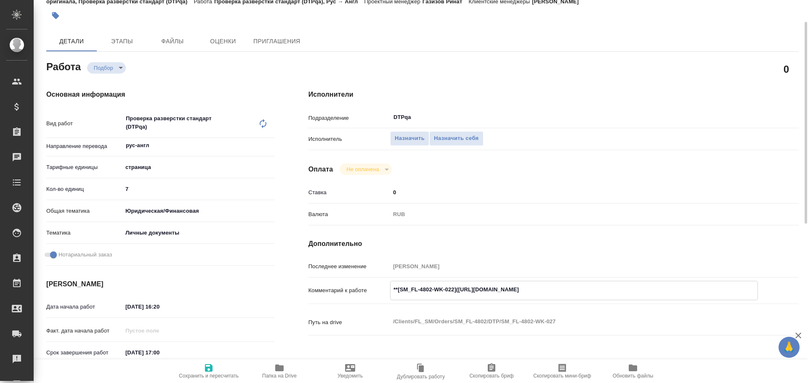
type textarea "x"
drag, startPoint x: 458, startPoint y: 292, endPoint x: 616, endPoint y: 291, distance: 158.6
click at [616, 291] on textarea "**[SM_FL-4802-WK-022](https://tera.awatera.com/Work/68e795a059dc17c453b20444/)**" at bounding box center [573, 290] width 367 height 14
type textarea "x"
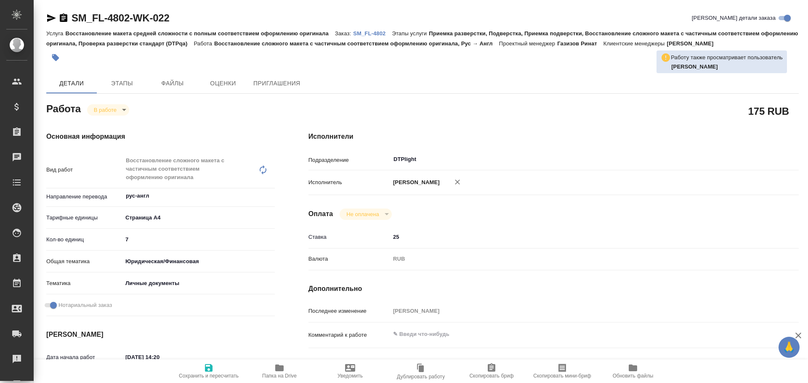
type textarea "x"
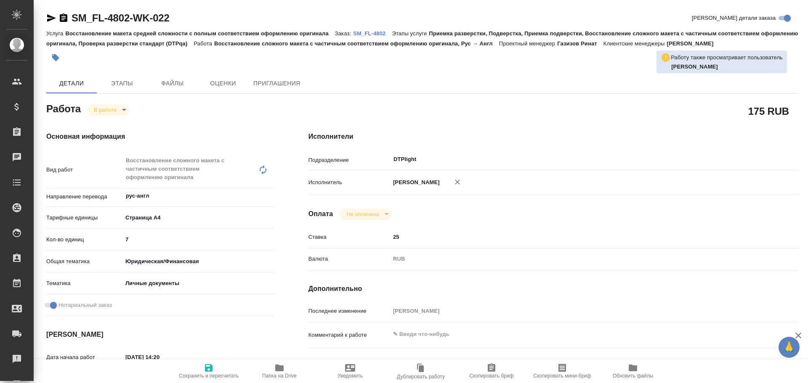
type textarea "x"
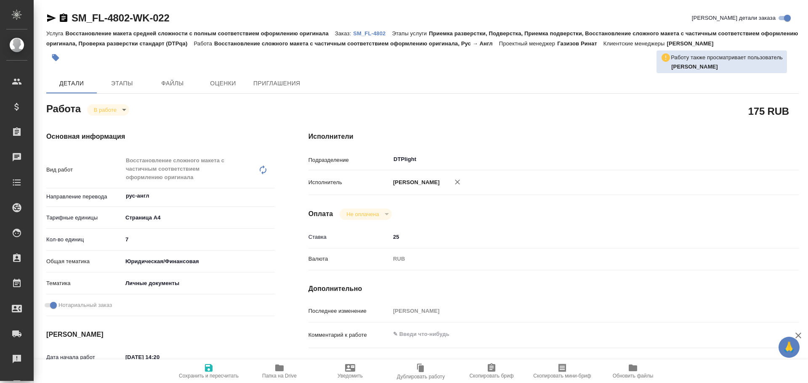
type textarea "x"
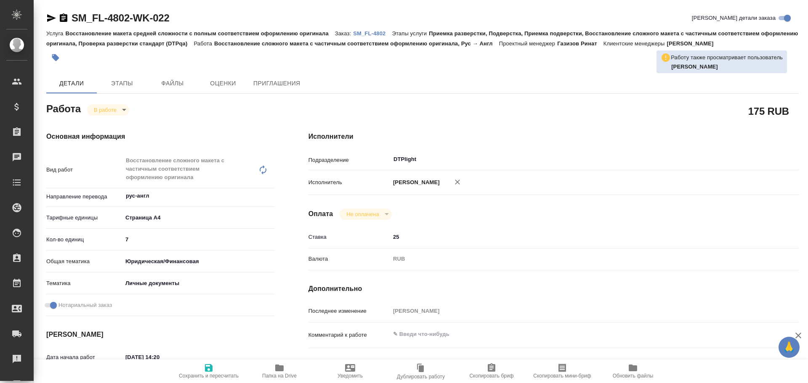
type textarea "x"
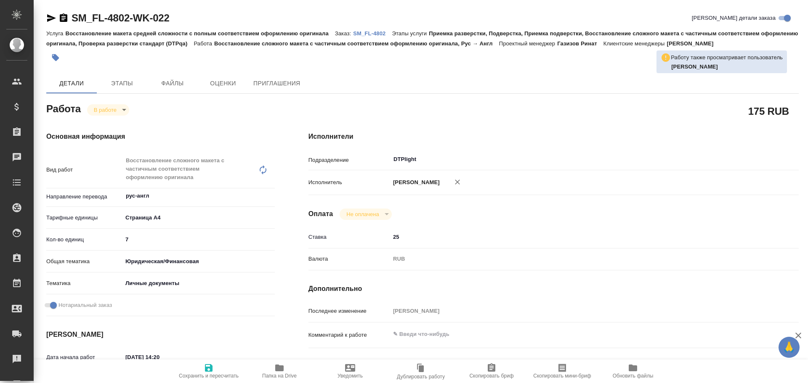
type textarea "x"
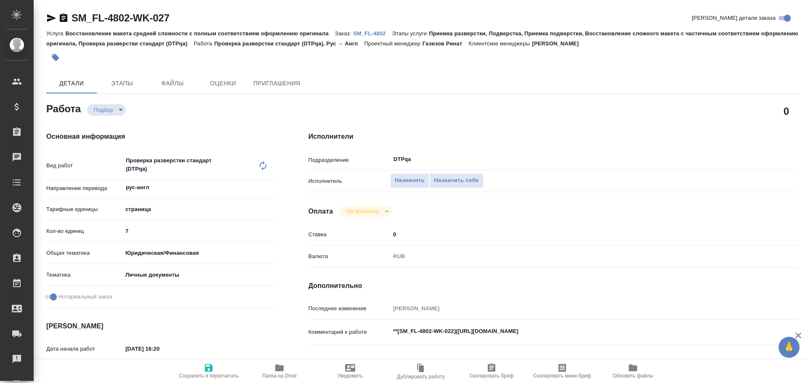
scroll to position [126, 0]
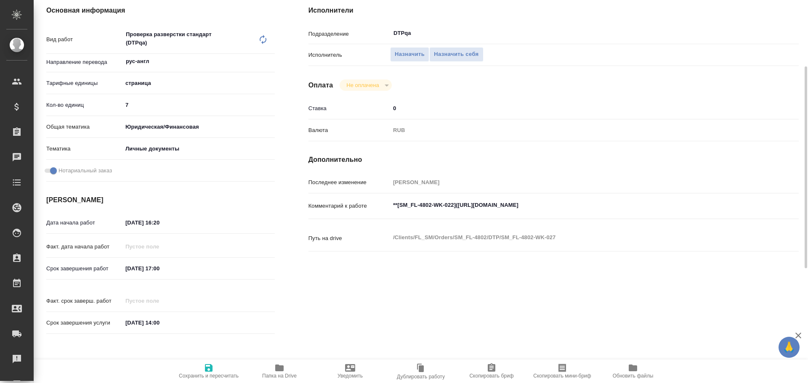
type textarea "x"
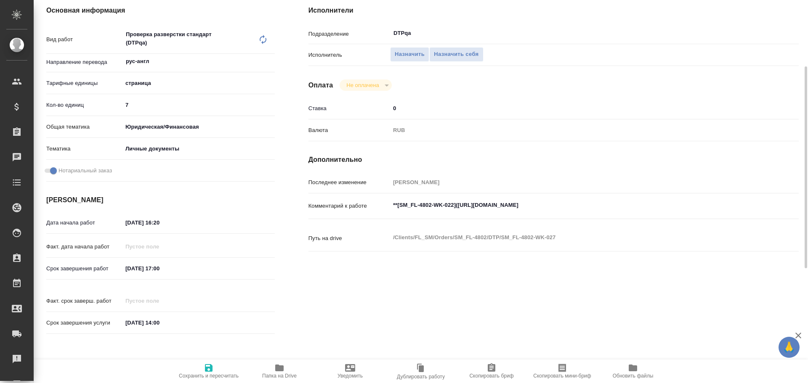
type textarea "x"
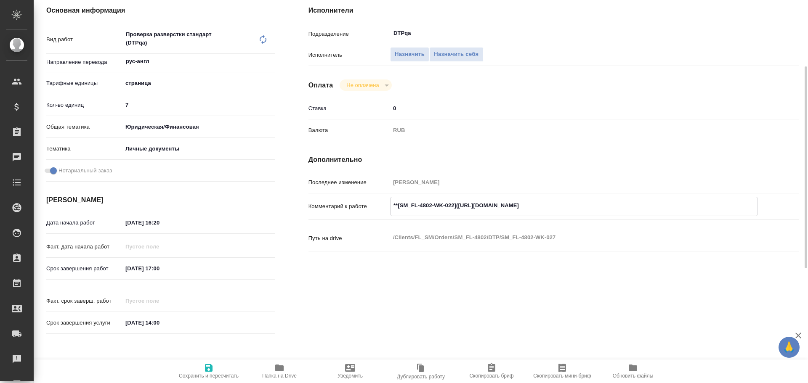
type textarea "x"
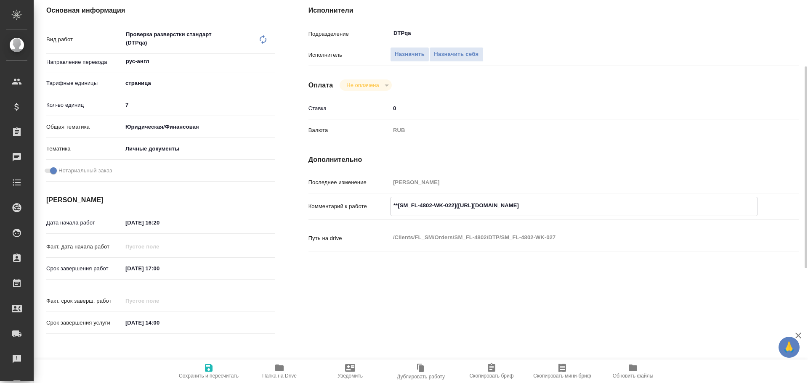
type textarea "x"
drag, startPoint x: 458, startPoint y: 204, endPoint x: 616, endPoint y: 207, distance: 158.2
click at [616, 207] on textarea "**[SM_FL-4802-WK-022]([URL][DOMAIN_NAME]" at bounding box center [573, 206] width 367 height 14
type textarea "x"
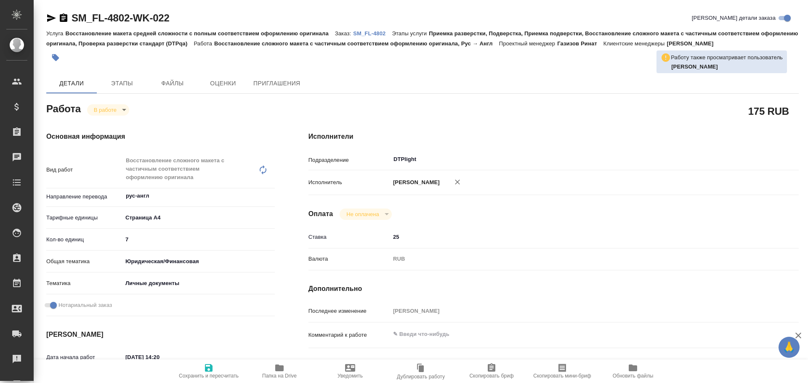
type textarea "x"
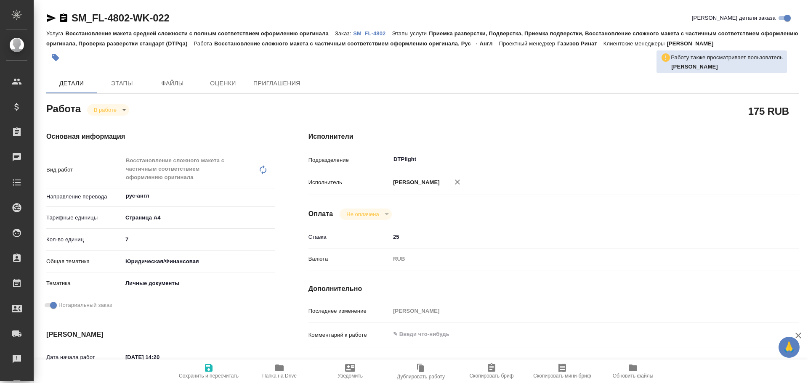
type textarea "x"
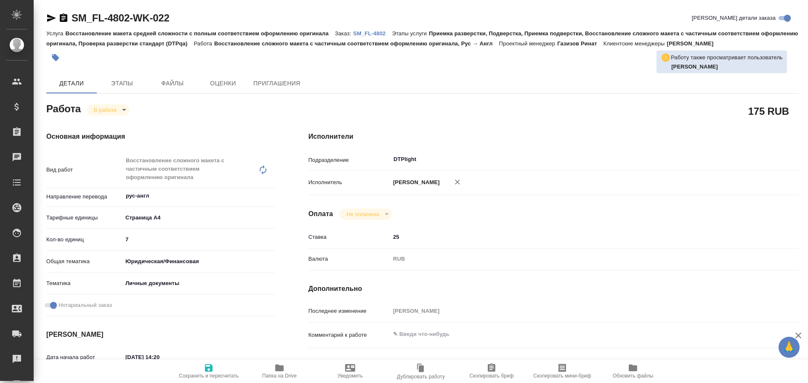
type textarea "x"
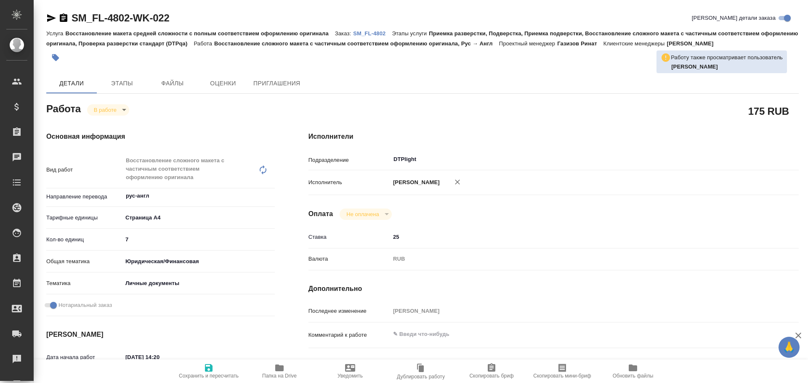
type textarea "x"
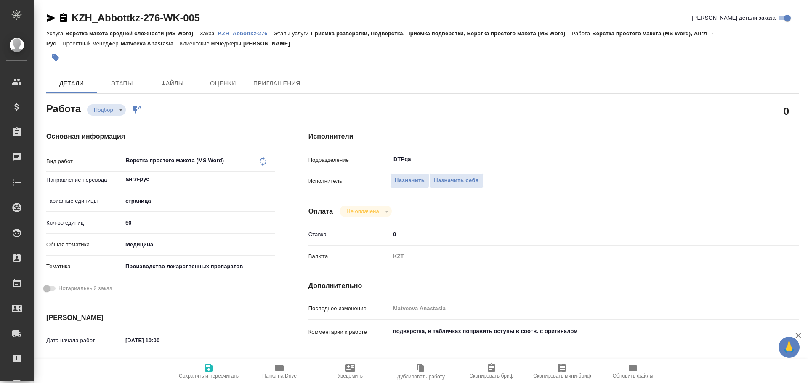
type textarea "x"
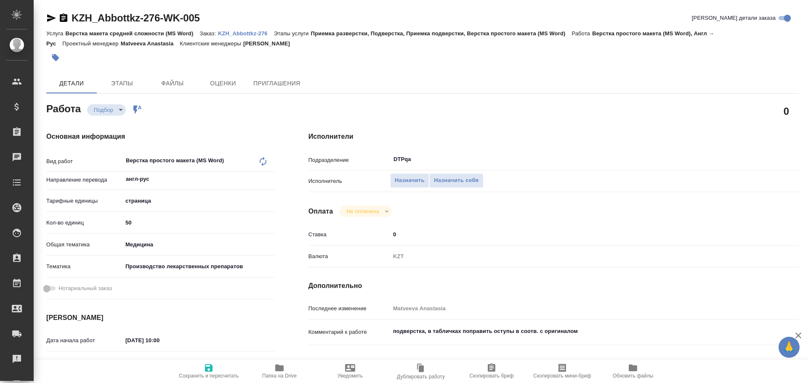
type textarea "x"
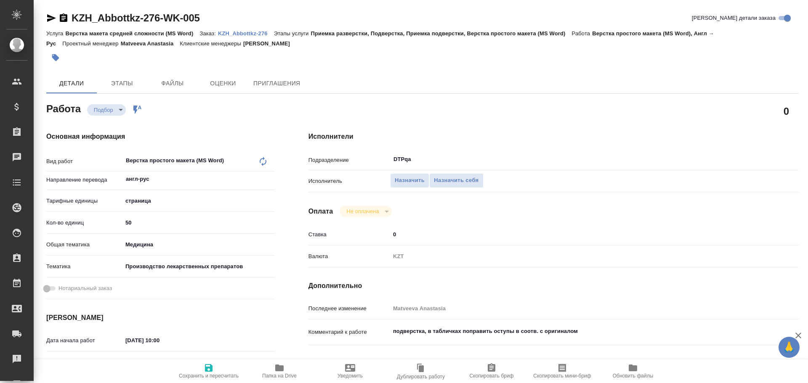
type textarea "x"
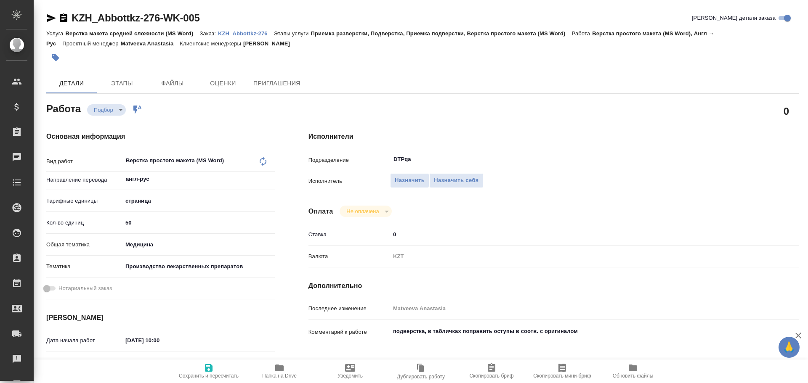
scroll to position [42, 0]
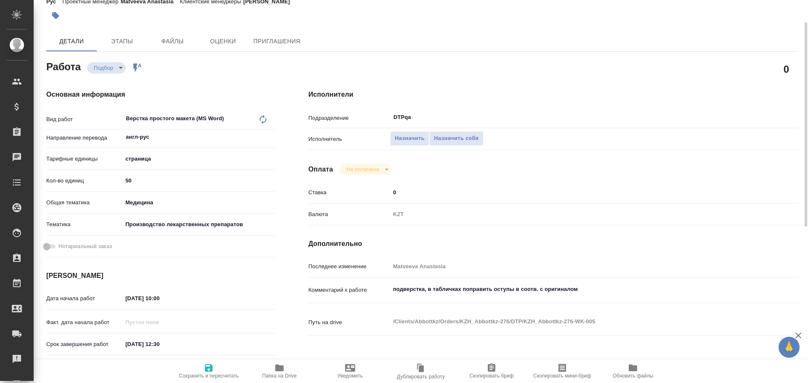
type textarea "x"
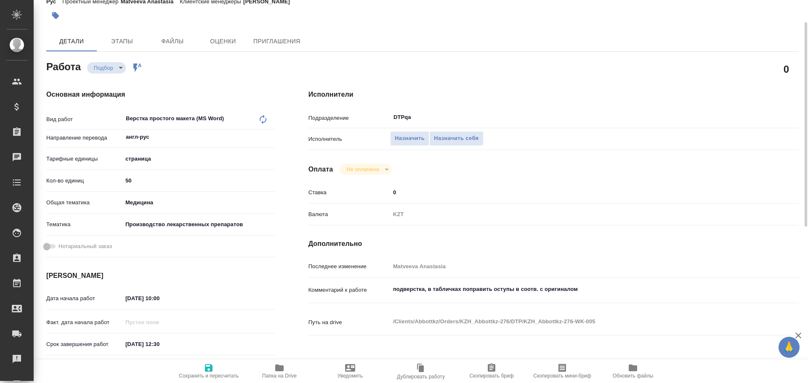
type textarea "x"
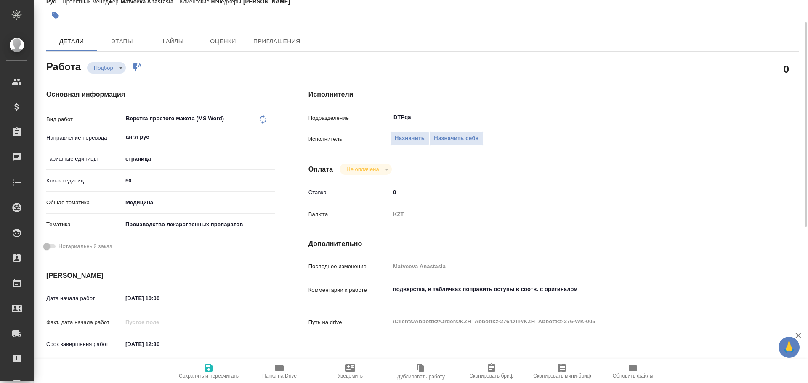
type textarea "x"
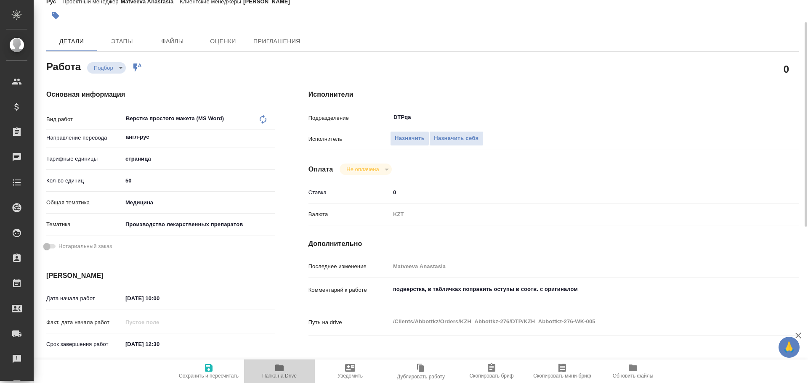
click at [289, 370] on span "Папка на Drive" at bounding box center [279, 371] width 61 height 16
